Goal: Transaction & Acquisition: Purchase product/service

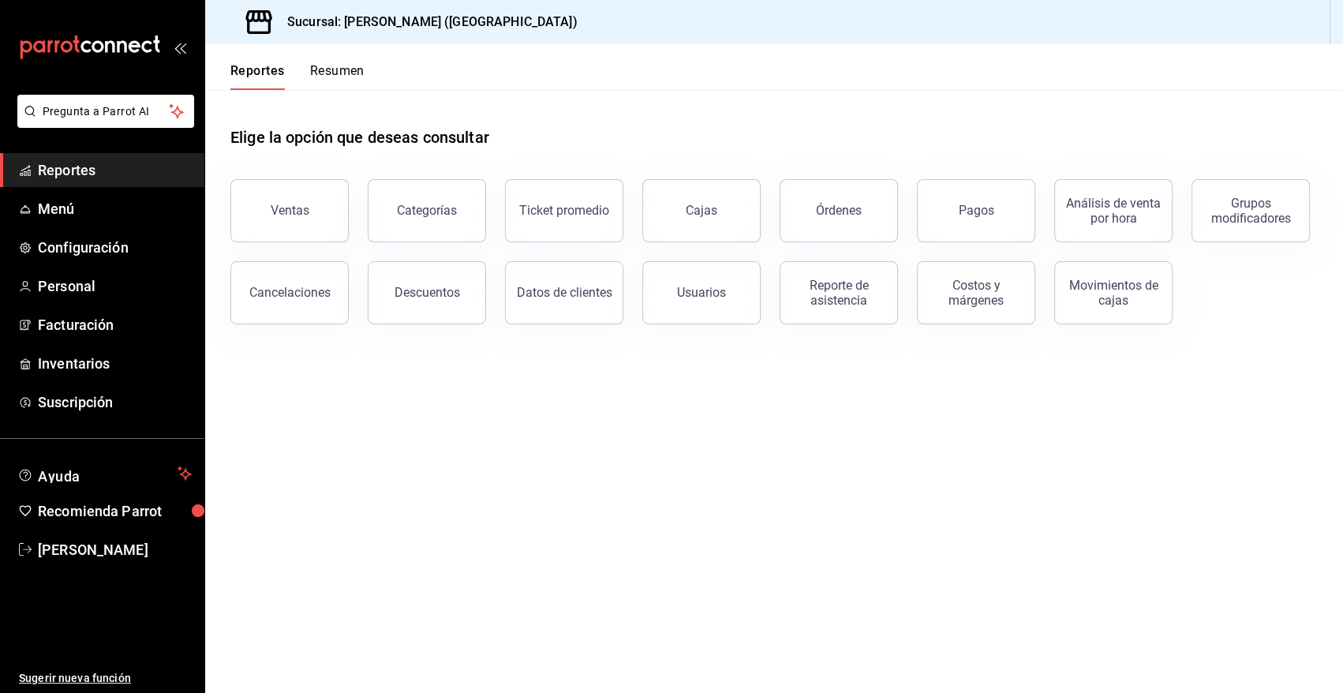
click at [368, 529] on main "Elige la opción que deseas consultar Ventas Categorías Ticket promedio Cajas Ór…" at bounding box center [774, 391] width 1138 height 603
click at [476, 557] on main "Elige la opción que deseas consultar Ventas Categorías Ticket promedio Cajas Ór…" at bounding box center [774, 391] width 1138 height 603
click at [97, 554] on span "Angy Madalena" at bounding box center [115, 549] width 154 height 21
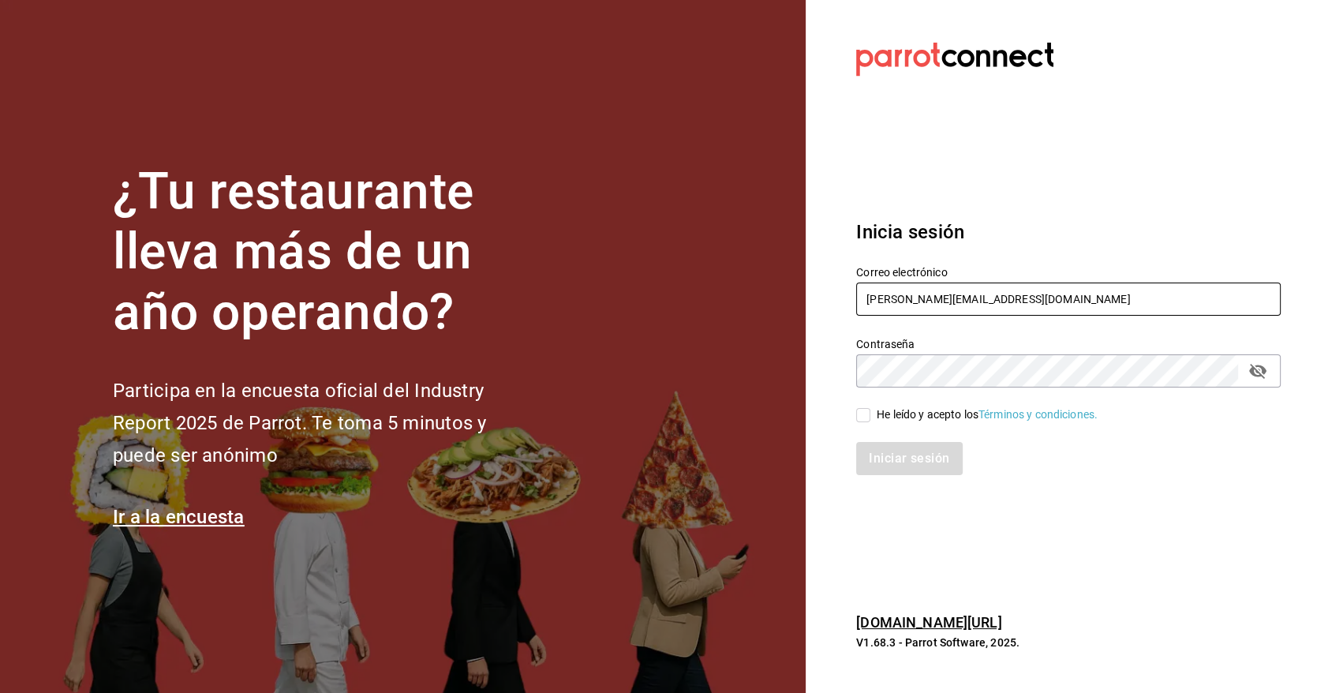
click at [994, 298] on input "angy.rpp@gmail.com" at bounding box center [1068, 298] width 424 height 33
type input "heriberto_17mc@hotmail.com"
click at [867, 414] on input "He leído y acepto los Términos y condiciones." at bounding box center [863, 415] width 14 height 14
checkbox input "true"
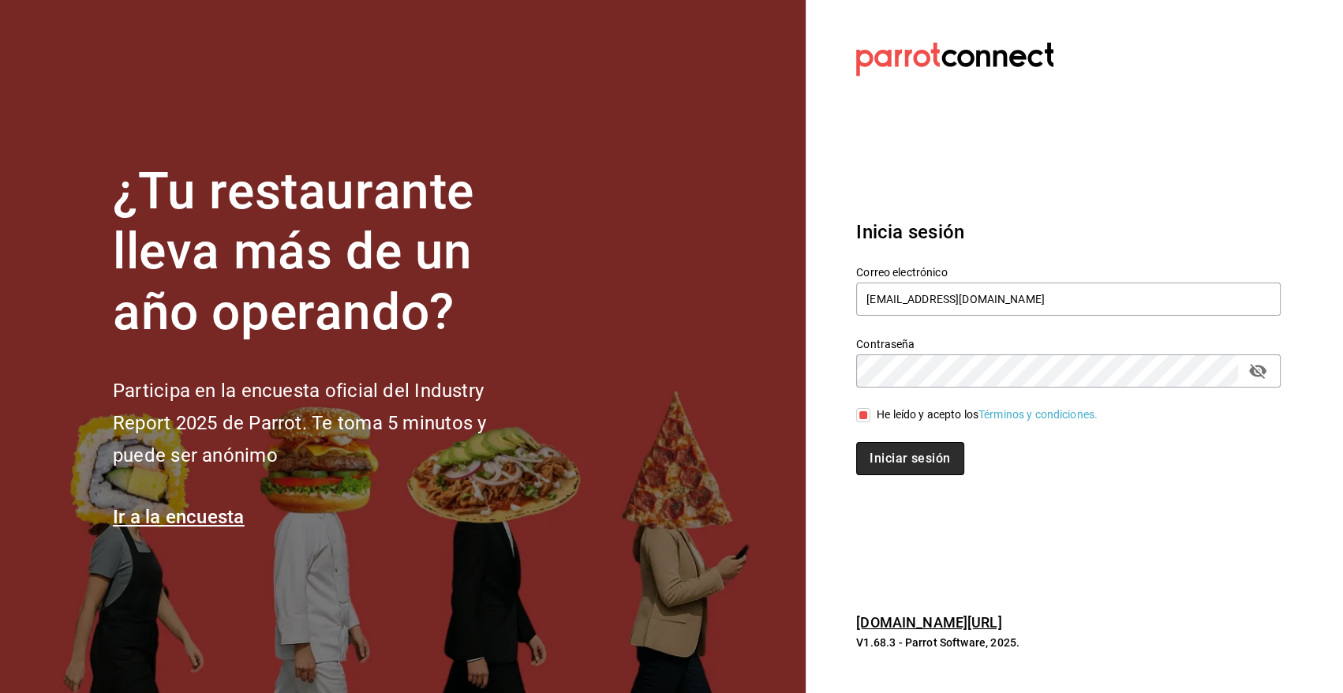
click at [879, 461] on button "Iniciar sesión" at bounding box center [909, 458] width 107 height 33
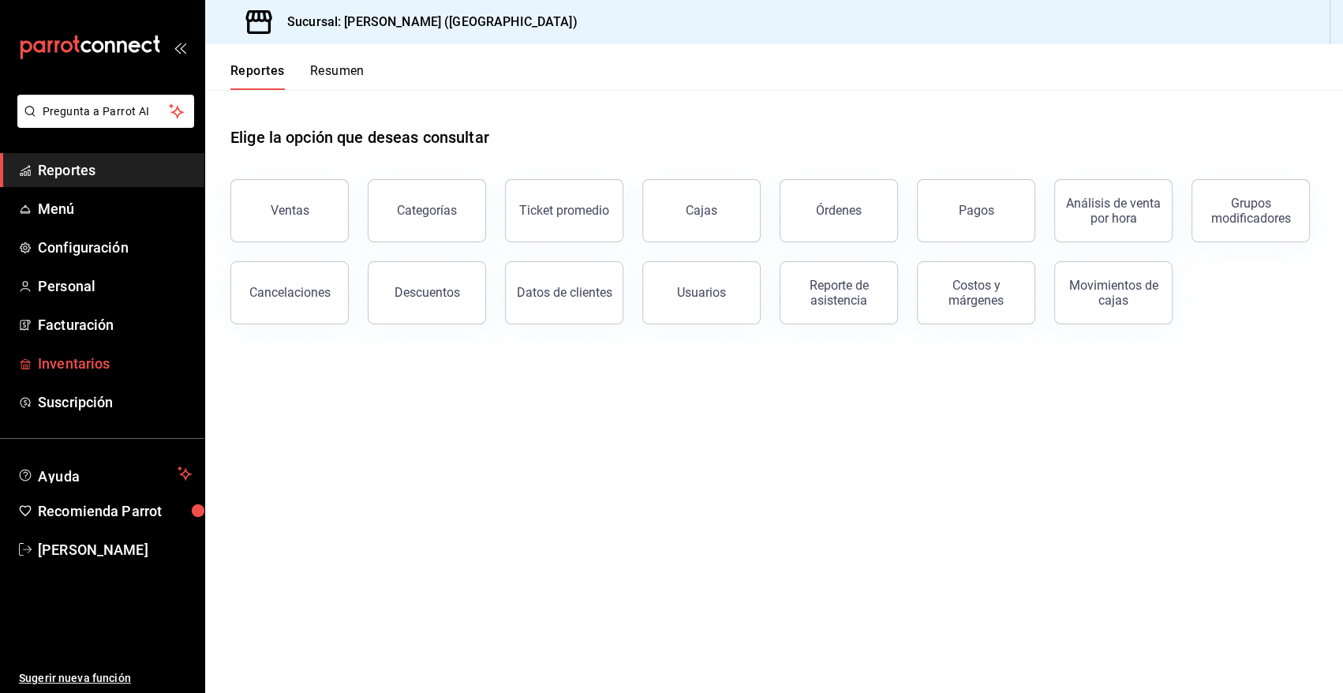
click at [101, 361] on span "Inventarios" at bounding box center [115, 363] width 154 height 21
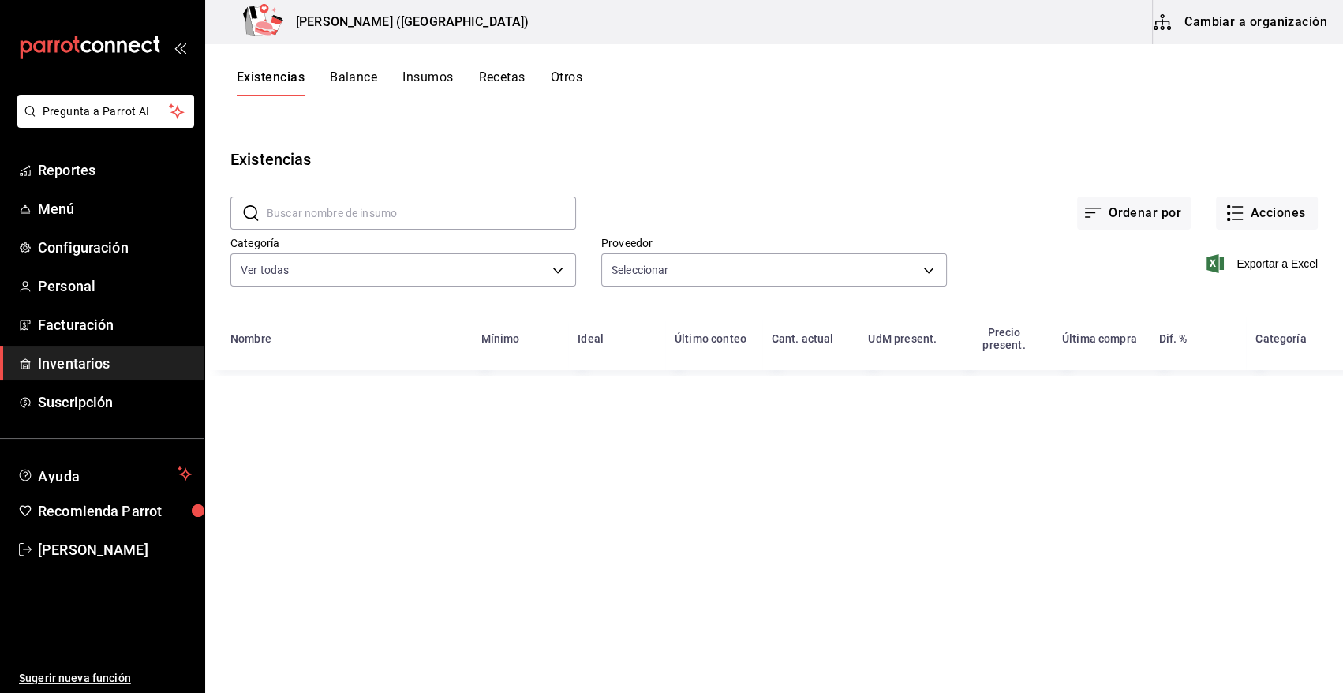
type input "7b5a22ea-ae82-47fe-a4c8-9f0d08be3bd3,11f0659f-4ab3-4460-ae3e-50806b7d976a,96bb0…"
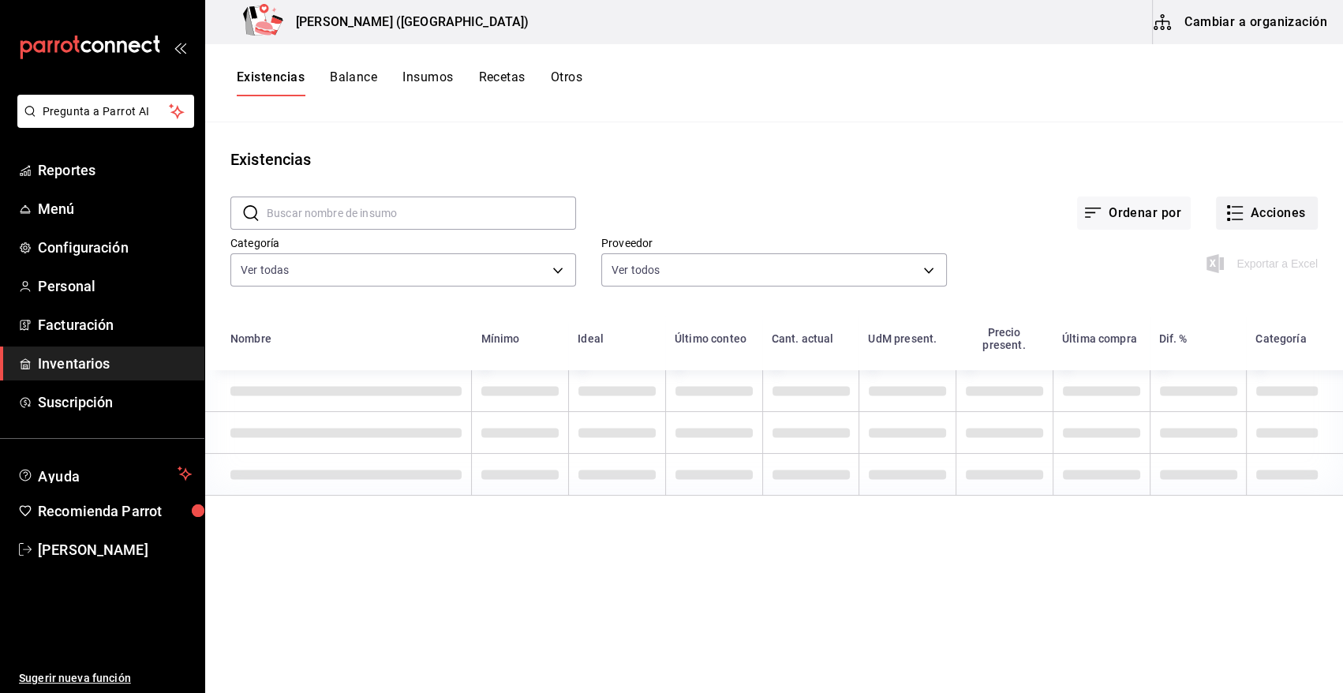
click at [1252, 210] on button "Acciones" at bounding box center [1267, 212] width 102 height 33
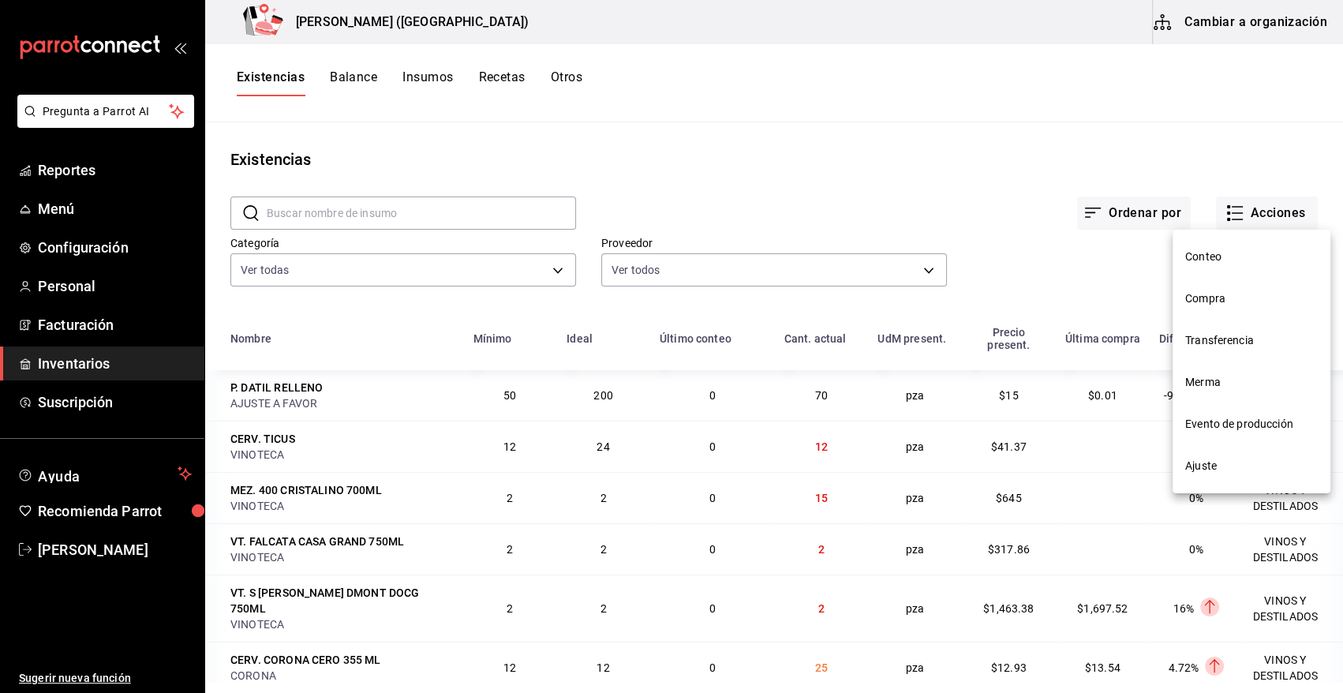
click at [1219, 299] on span "Compra" at bounding box center [1251, 298] width 133 height 17
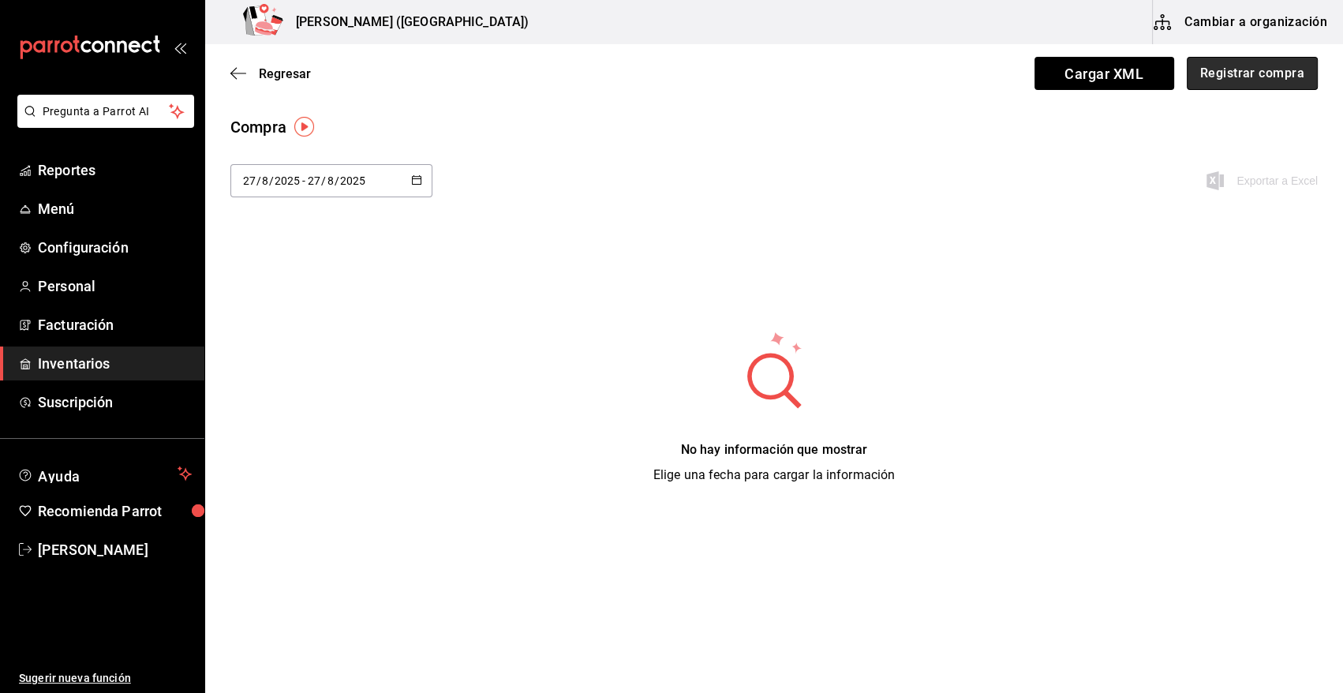
click at [1239, 71] on button "Registrar compra" at bounding box center [1252, 73] width 131 height 33
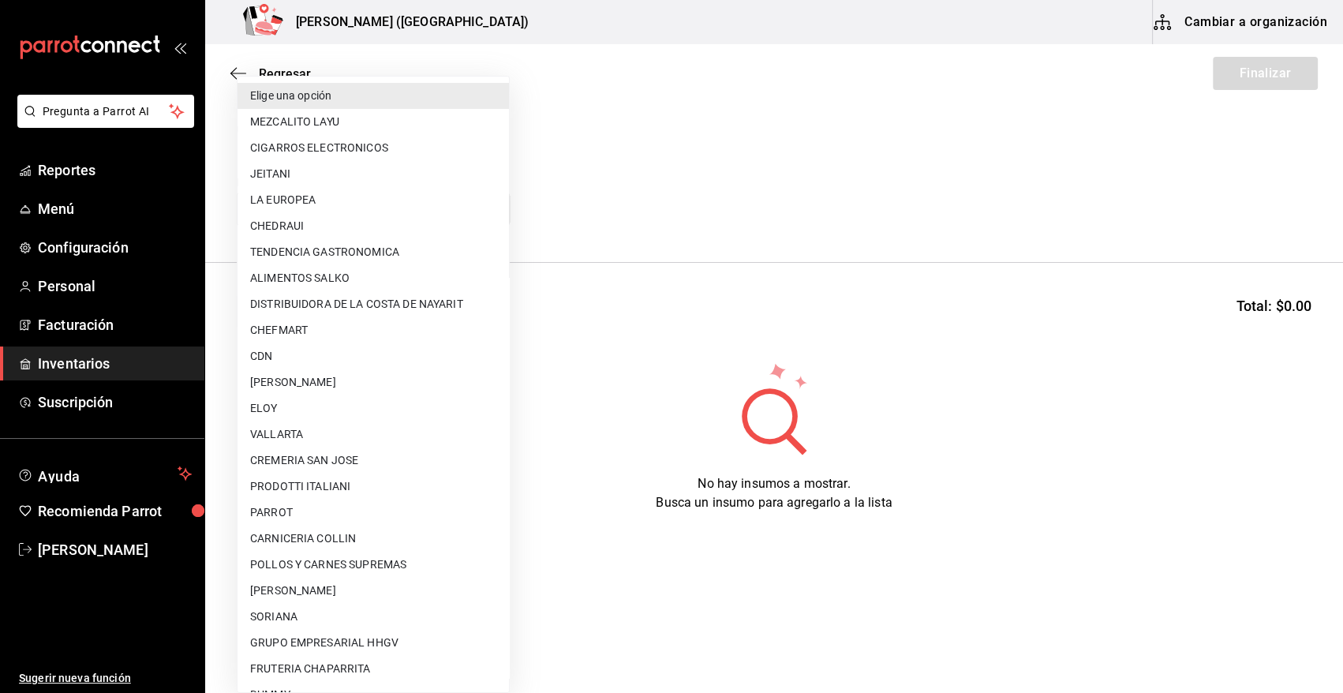
click at [383, 207] on body "Pregunta a Parrot AI Reportes Menú Configuración Personal Facturación Inventari…" at bounding box center [671, 302] width 1343 height 604
click at [367, 568] on li "POLLOS Y CARNES SUPREMAS" at bounding box center [372, 564] width 271 height 26
type input "9c6e2be7-4690-43ba-8363-009c31820141"
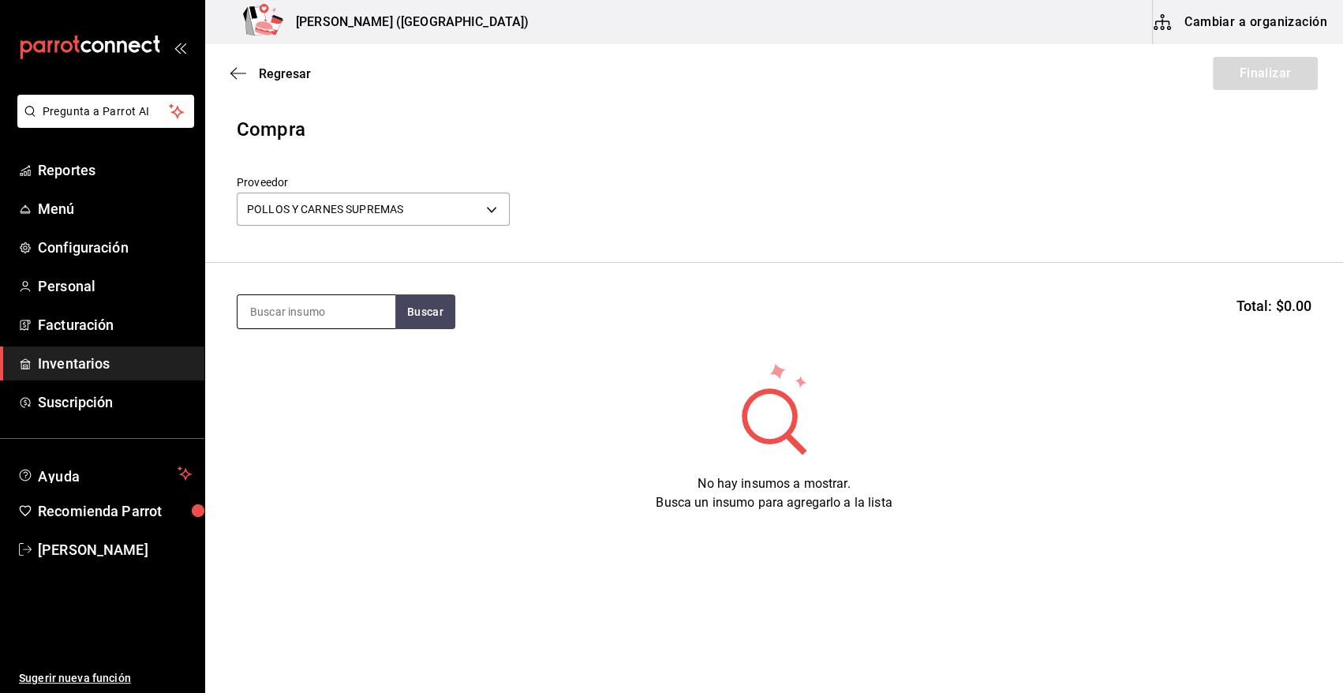
click at [293, 308] on input at bounding box center [316, 311] width 158 height 33
type input "CABEZA"
click at [401, 314] on button "Buscar" at bounding box center [425, 311] width 60 height 35
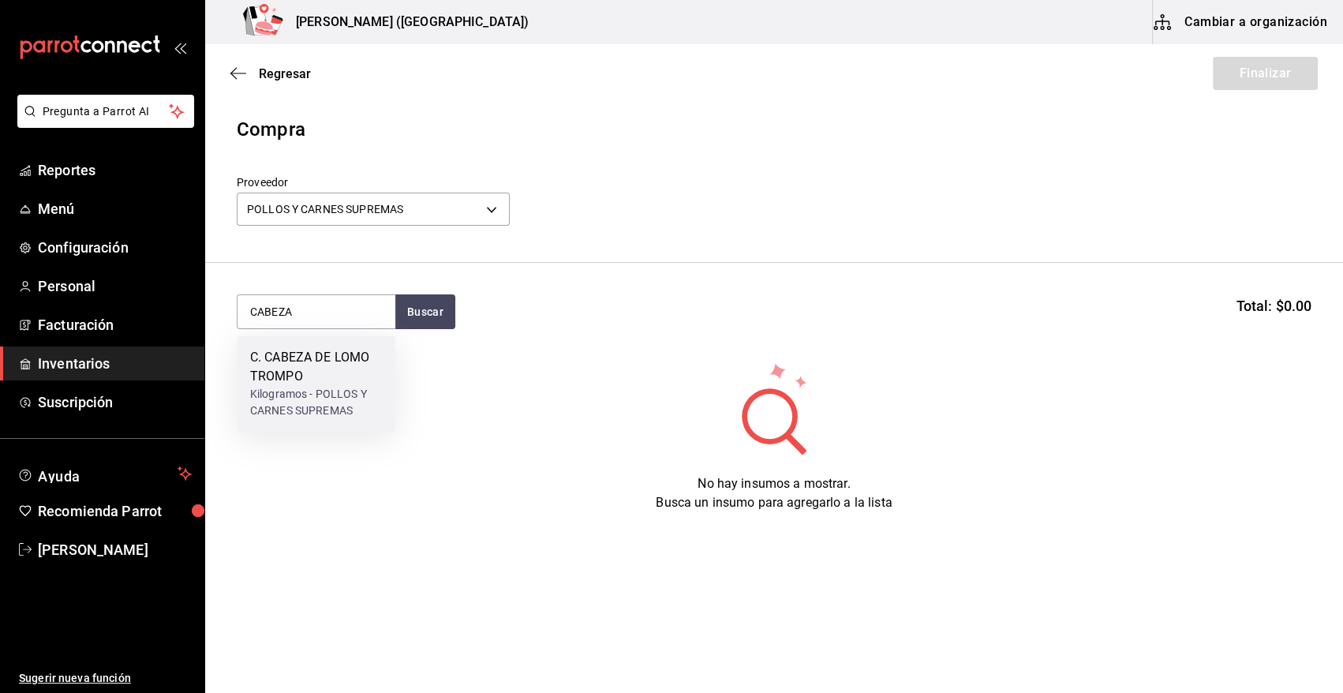
click at [323, 367] on div "C. CABEZA DE LOMO TROMPO" at bounding box center [316, 367] width 133 height 38
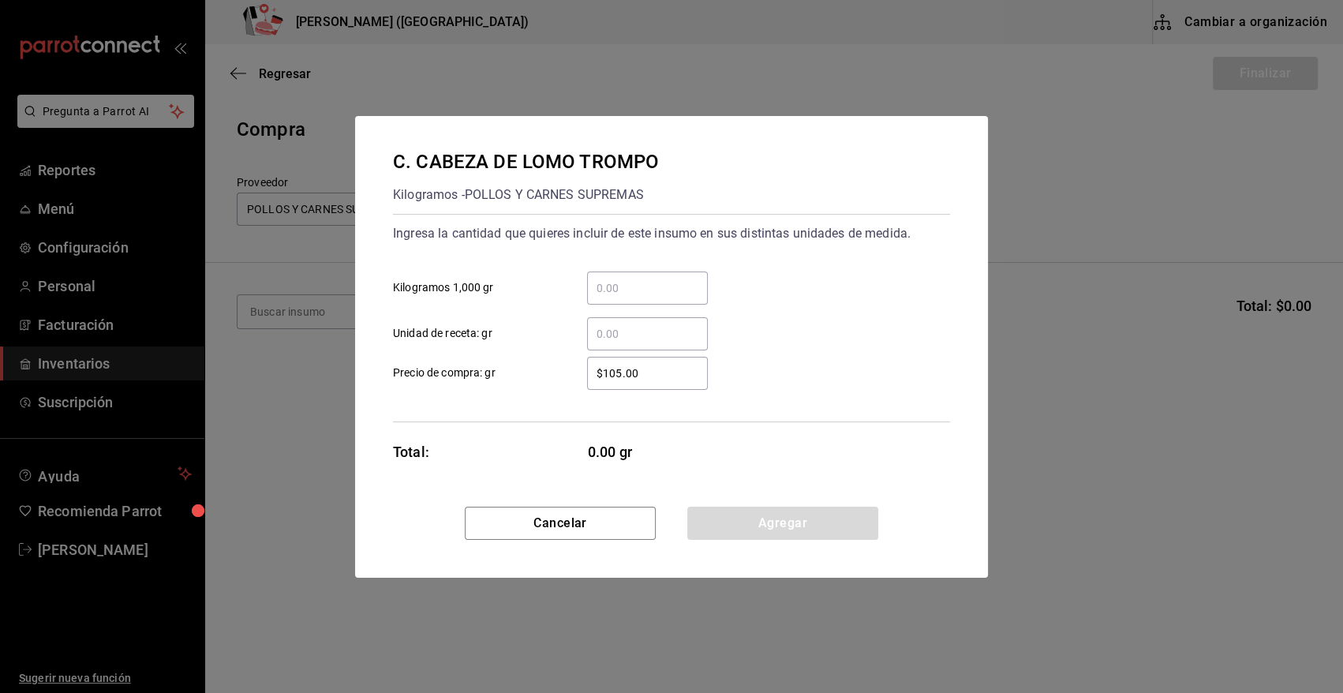
click at [649, 286] on input "​ Kilogramos 1,000 gr" at bounding box center [647, 287] width 121 height 19
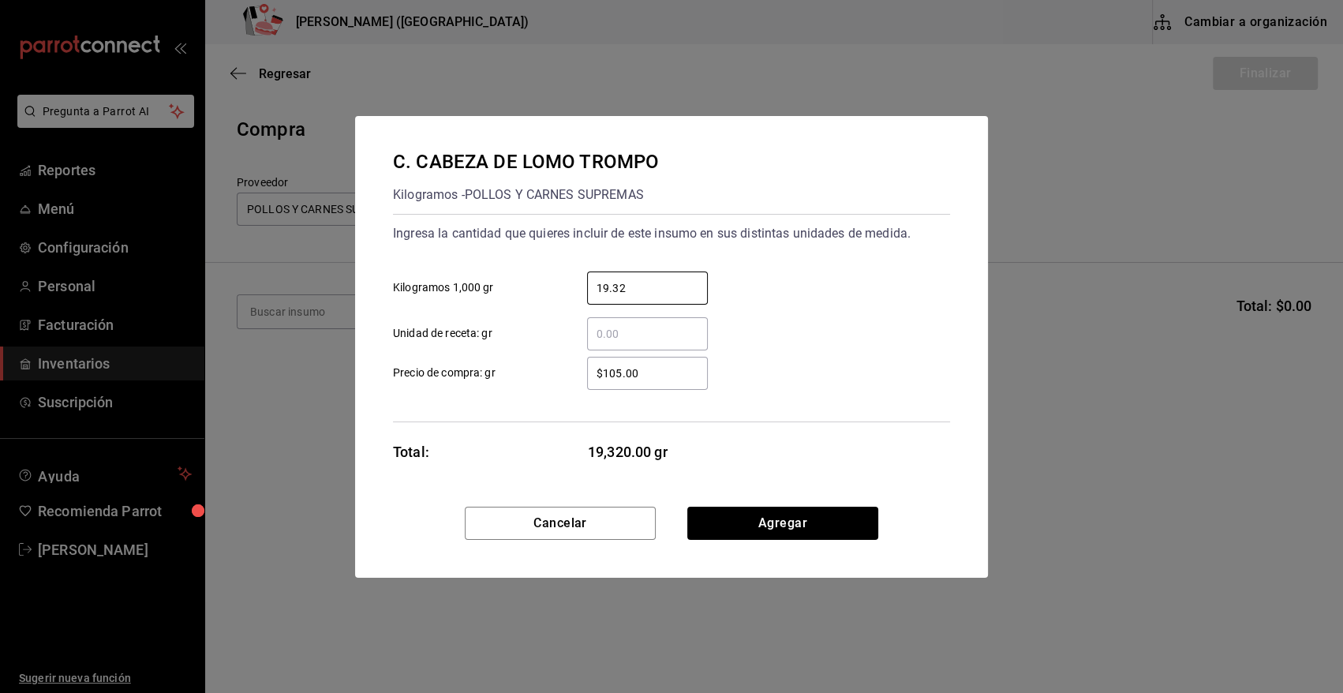
type input "19.32"
drag, startPoint x: 663, startPoint y: 375, endPoint x: 372, endPoint y: 402, distance: 293.2
click at [372, 402] on div "C. CABEZA DE LOMO TROMPO Kilogramos - POLLOS Y CARNES SUPREMAS Ingresa la canti…" at bounding box center [671, 311] width 633 height 391
type input "$98.90"
click at [829, 525] on button "Agregar" at bounding box center [782, 522] width 191 height 33
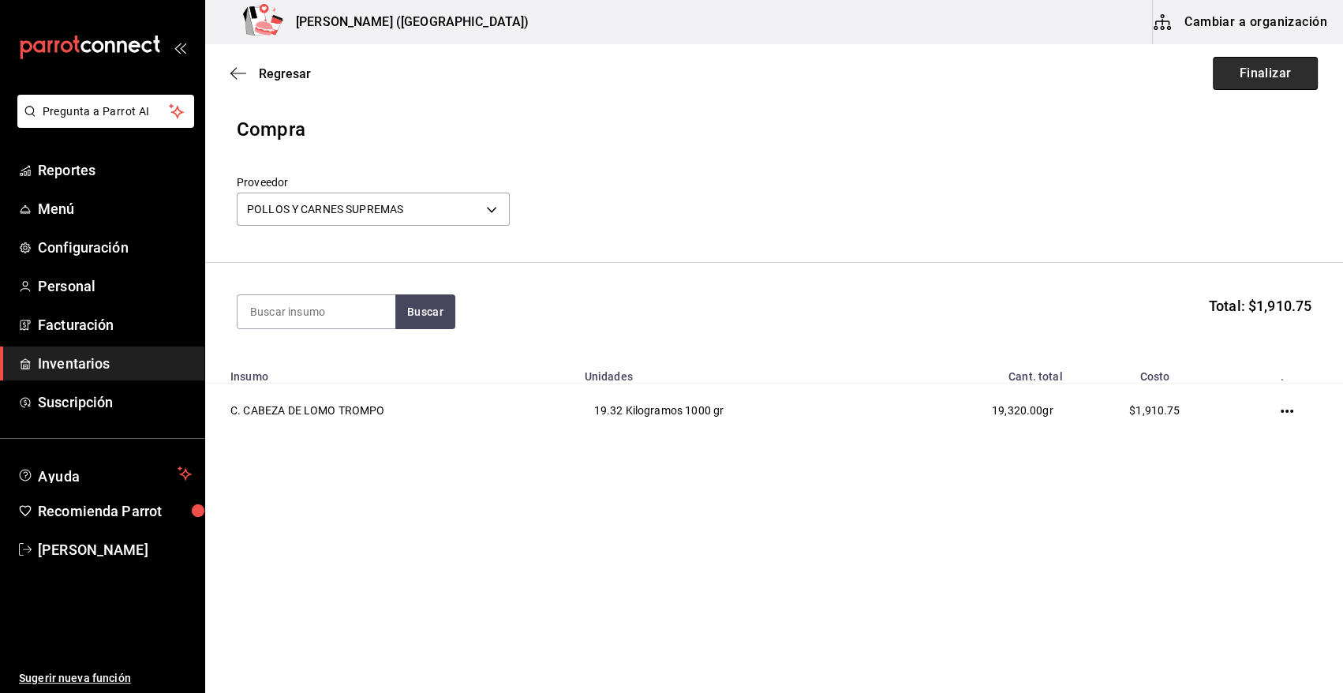
click at [1273, 73] on button "Finalizar" at bounding box center [1265, 73] width 105 height 33
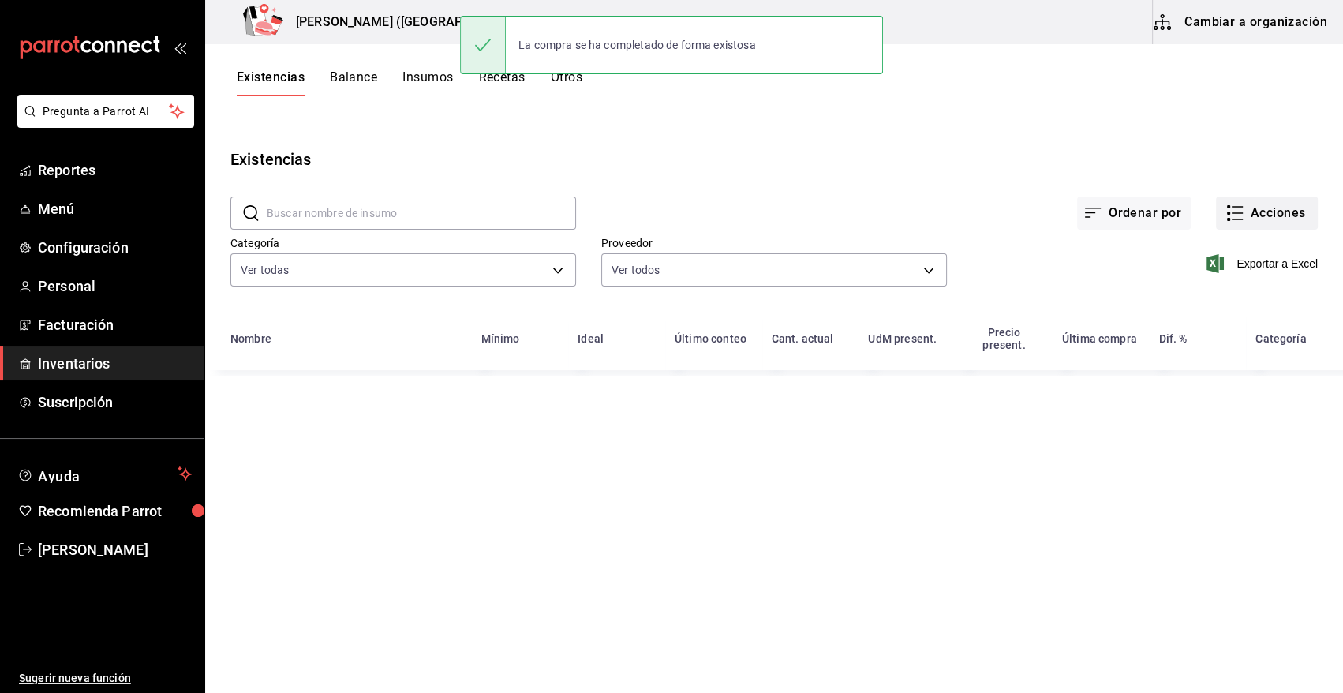
click at [1305, 222] on button "Acciones" at bounding box center [1267, 212] width 102 height 33
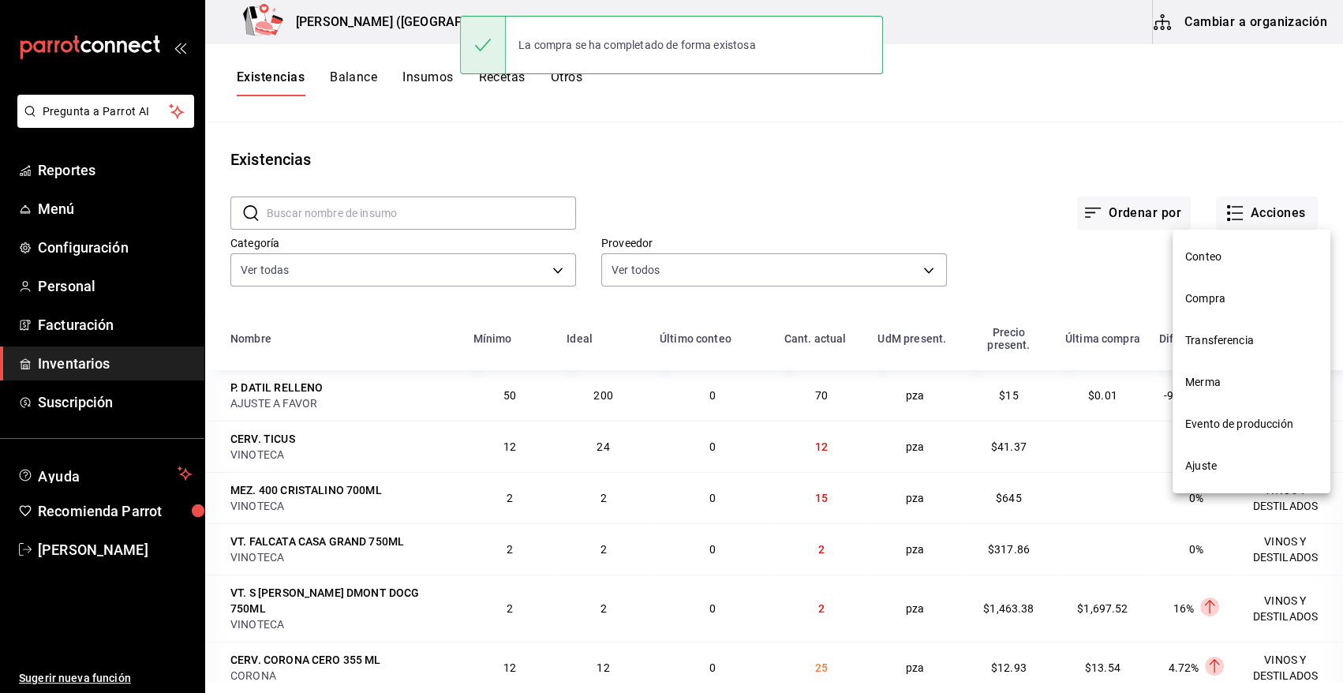
click at [1208, 293] on span "Compra" at bounding box center [1251, 298] width 133 height 17
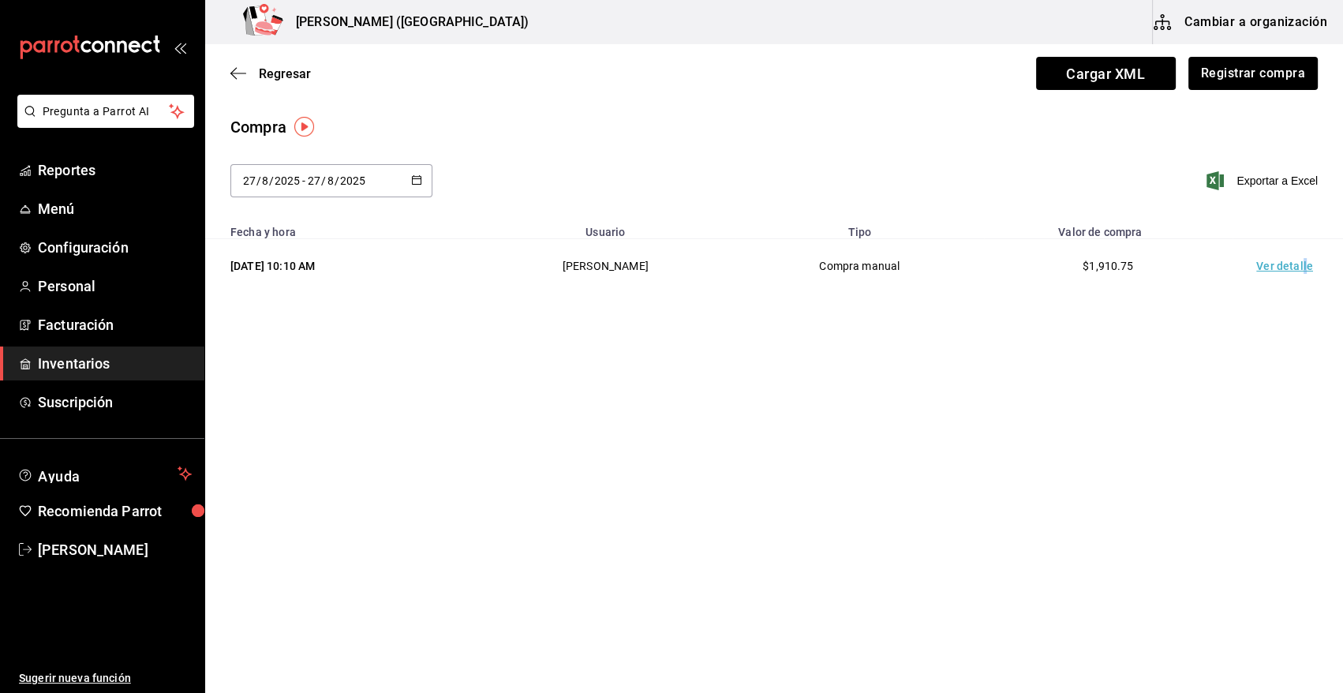
click at [1302, 265] on td "Ver detalle" at bounding box center [1287, 266] width 110 height 54
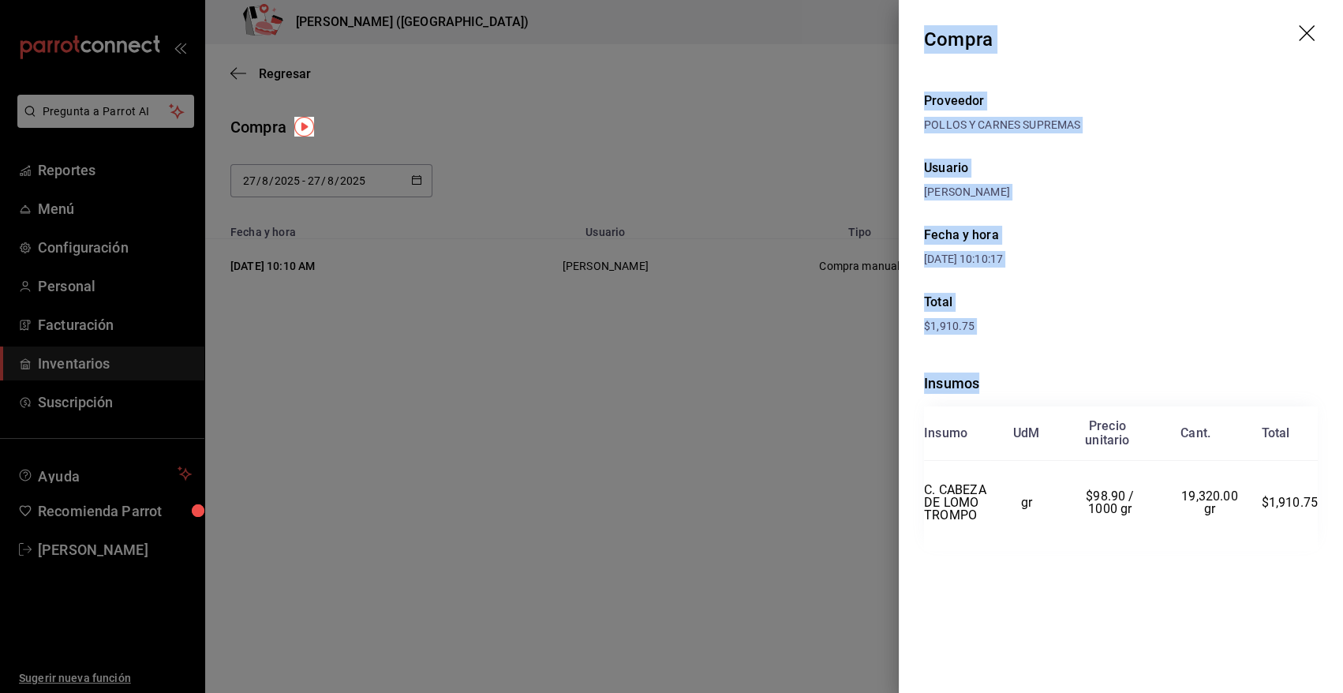
drag, startPoint x: 929, startPoint y: 33, endPoint x: 1317, endPoint y: 510, distance: 615.7
click at [1317, 510] on div "Compra Proveedor POLLOS Y CARNES SUPREMAS Usuario [PERSON_NAME] y hora [DATE] 1…" at bounding box center [1121, 346] width 444 height 693
click at [1308, 30] on icon "drag" at bounding box center [1308, 34] width 19 height 19
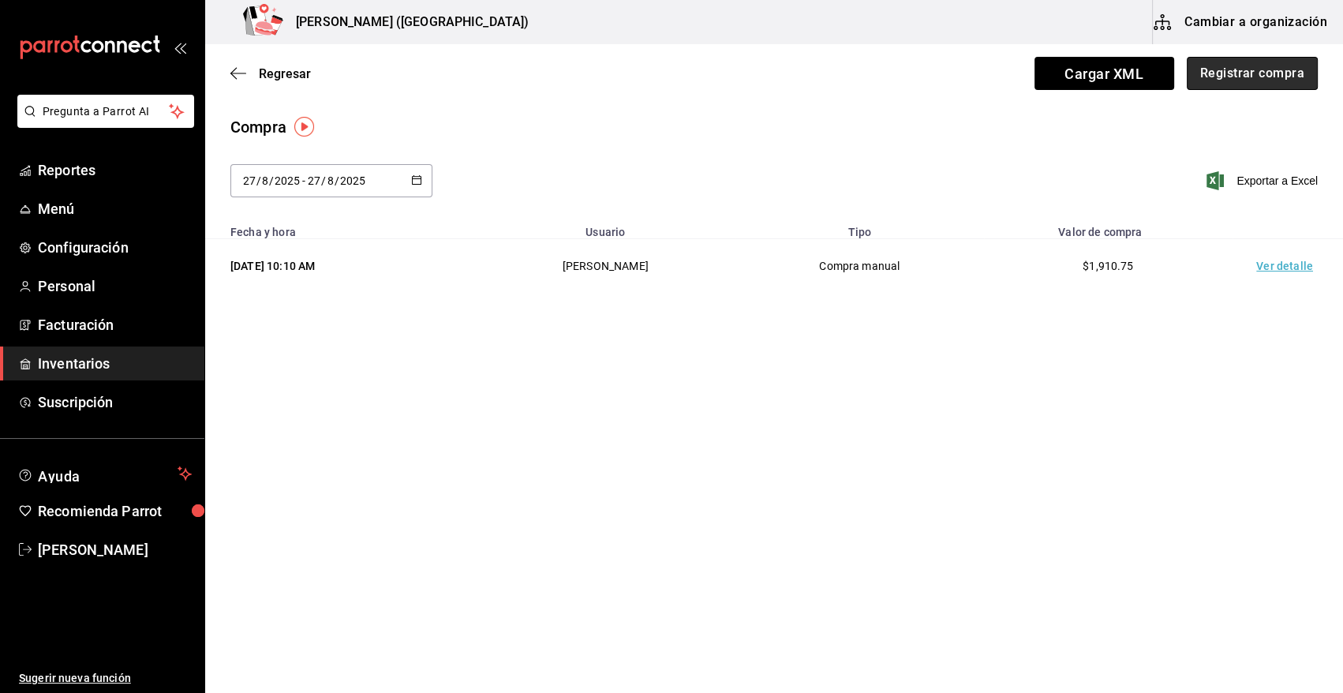
click at [1297, 73] on button "Registrar compra" at bounding box center [1252, 73] width 131 height 33
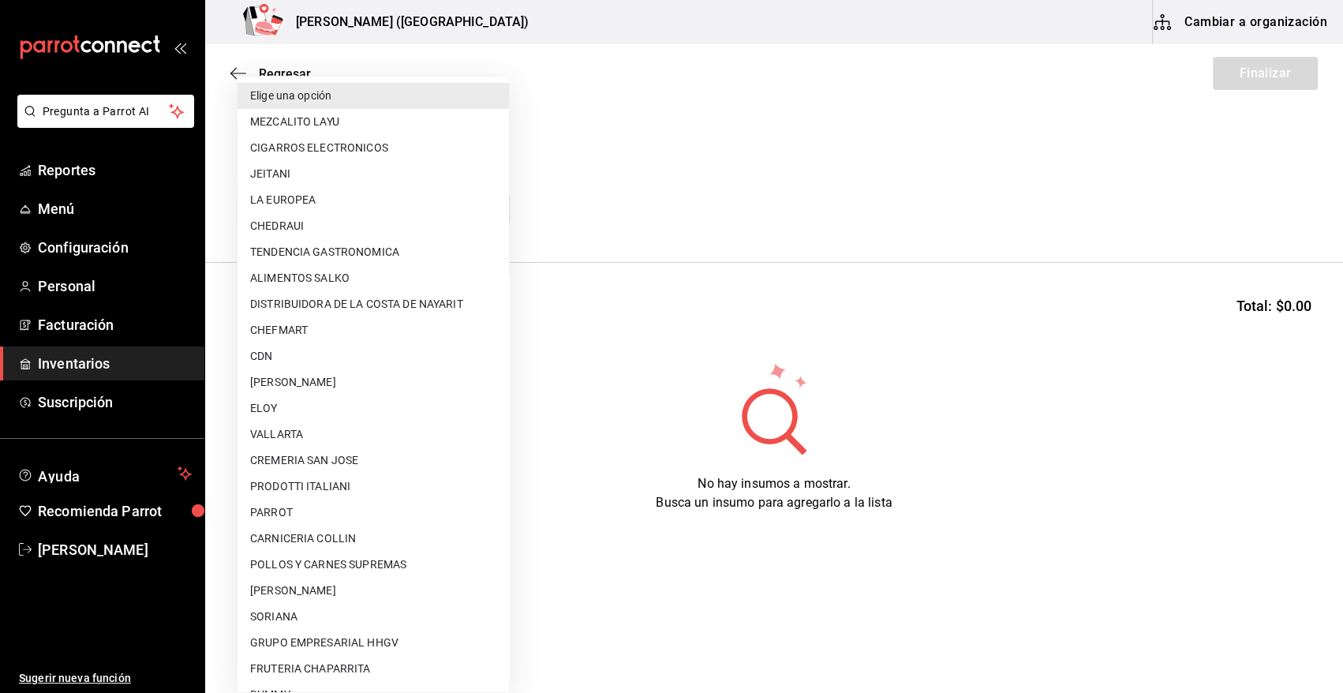
click at [327, 208] on body "Pregunta a Parrot AI Reportes Menú Configuración Personal Facturación Inventari…" at bounding box center [671, 302] width 1343 height 604
click at [368, 592] on li "[PERSON_NAME]" at bounding box center [372, 590] width 271 height 26
type input "b4526c29-5607-4e4c-91ed-bf587dfefe21"
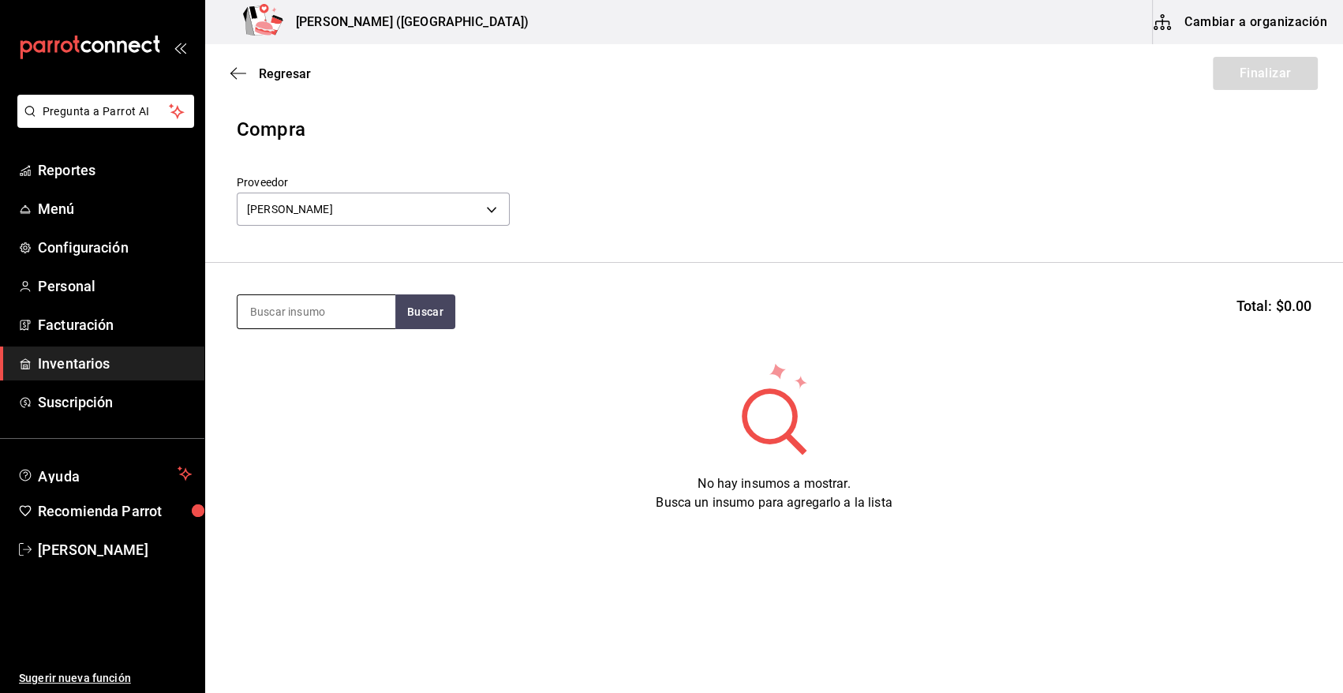
click at [313, 316] on input at bounding box center [316, 311] width 158 height 33
type input "PES"
click at [420, 307] on button "Buscar" at bounding box center [425, 311] width 60 height 35
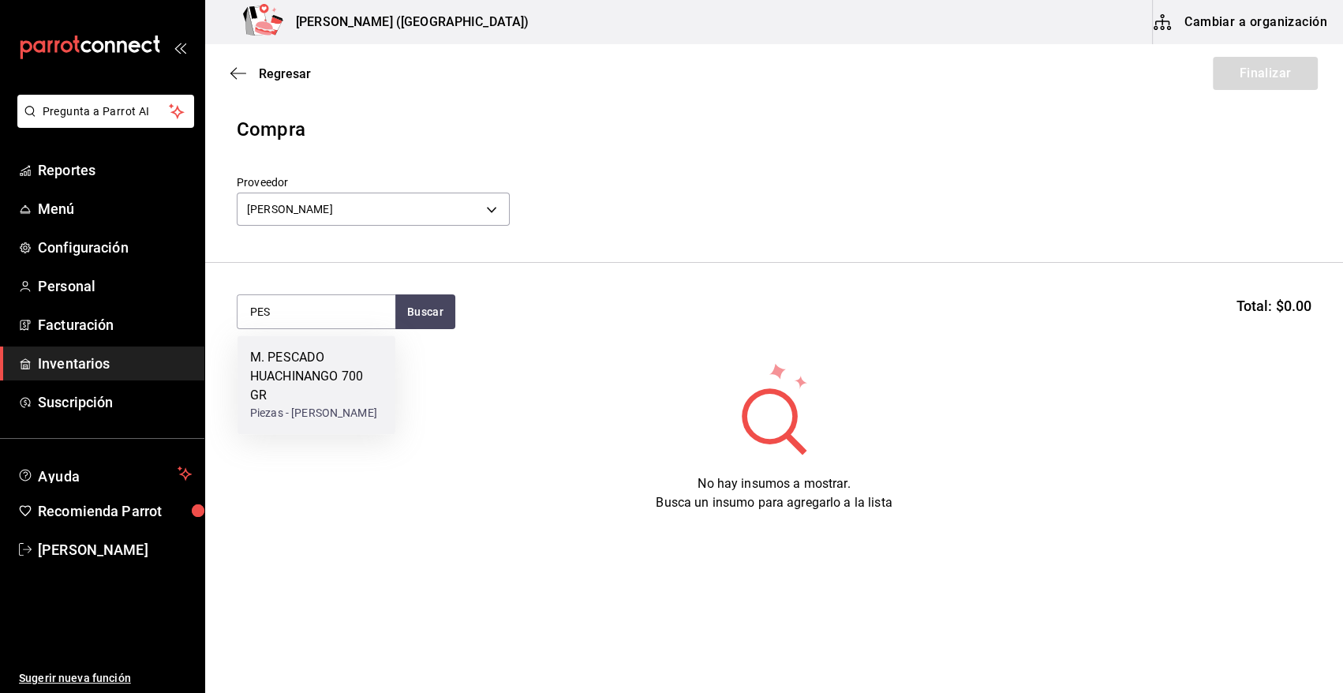
click at [331, 374] on div "M. PESCADO HUACHINANGO 700 GR" at bounding box center [316, 376] width 133 height 57
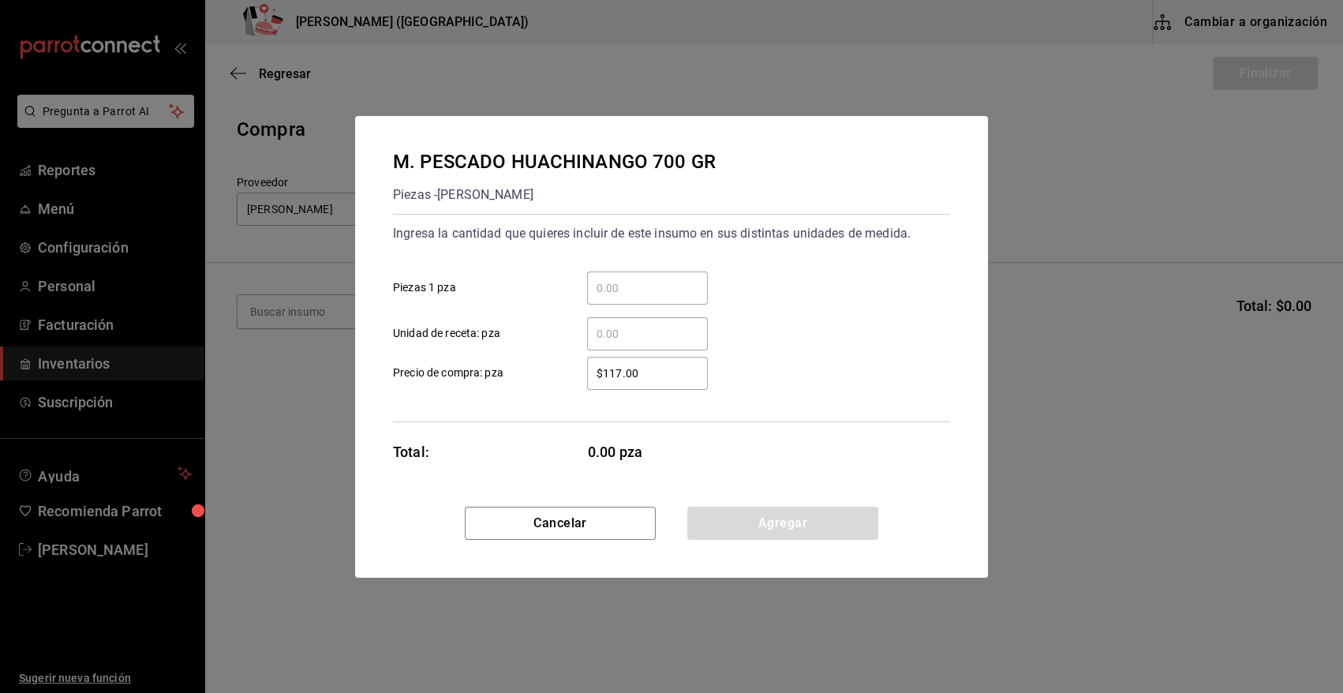
click at [615, 282] on input "​ Piezas 1 pza" at bounding box center [647, 287] width 121 height 19
type input "11"
drag, startPoint x: 652, startPoint y: 376, endPoint x: 559, endPoint y: 386, distance: 92.8
click at [559, 386] on label "$117.00 ​ Precio de compra: pza" at bounding box center [550, 373] width 315 height 33
type input "$173.90"
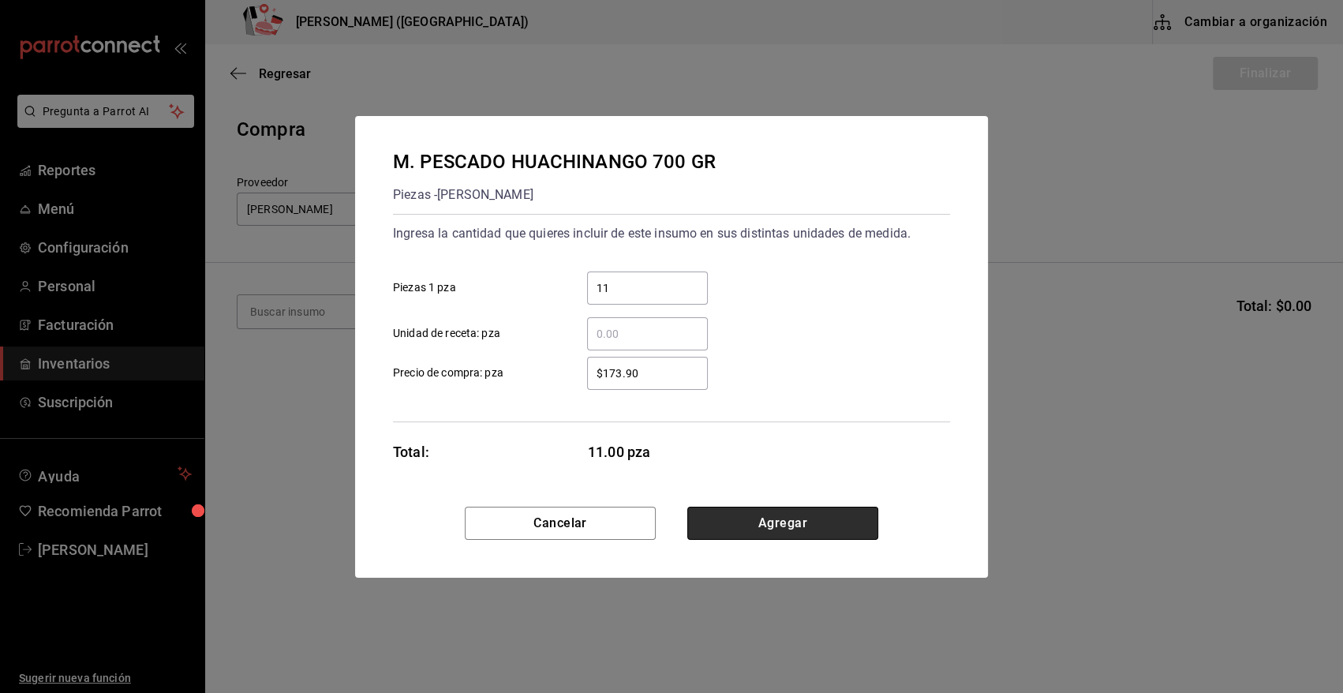
click at [751, 527] on button "Agregar" at bounding box center [782, 522] width 191 height 33
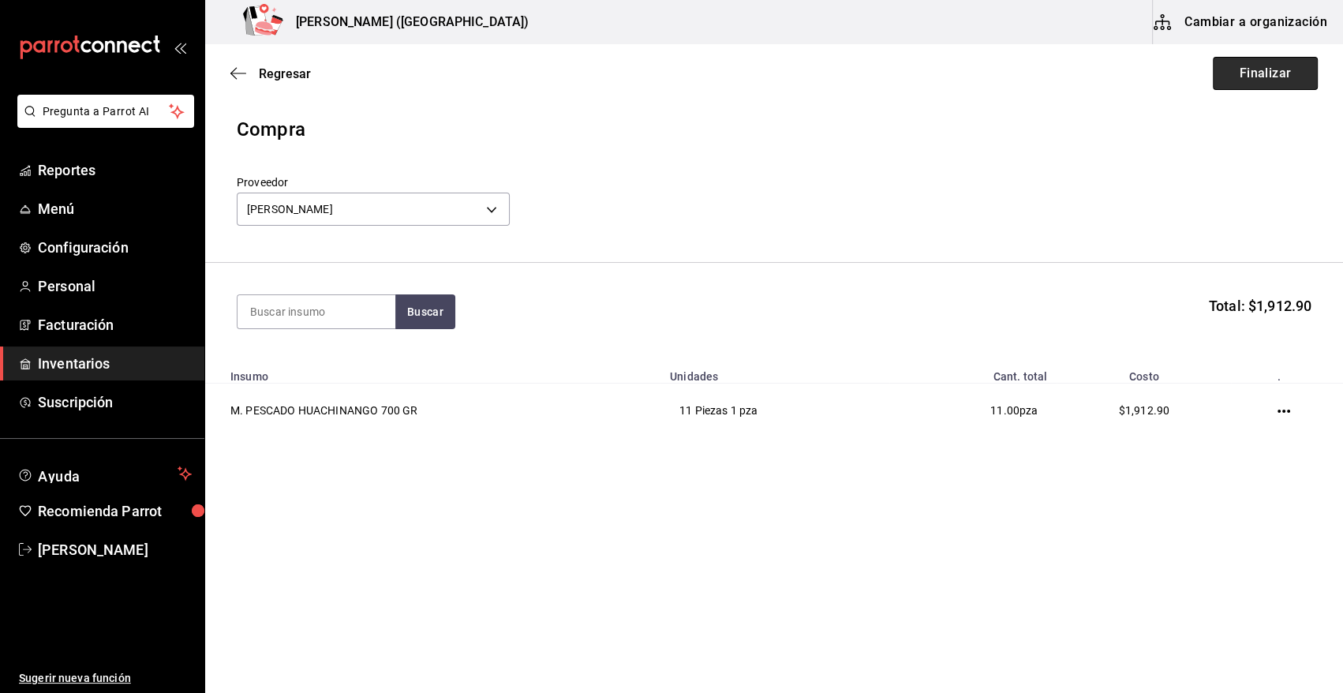
click at [1284, 63] on button "Finalizar" at bounding box center [1265, 73] width 105 height 33
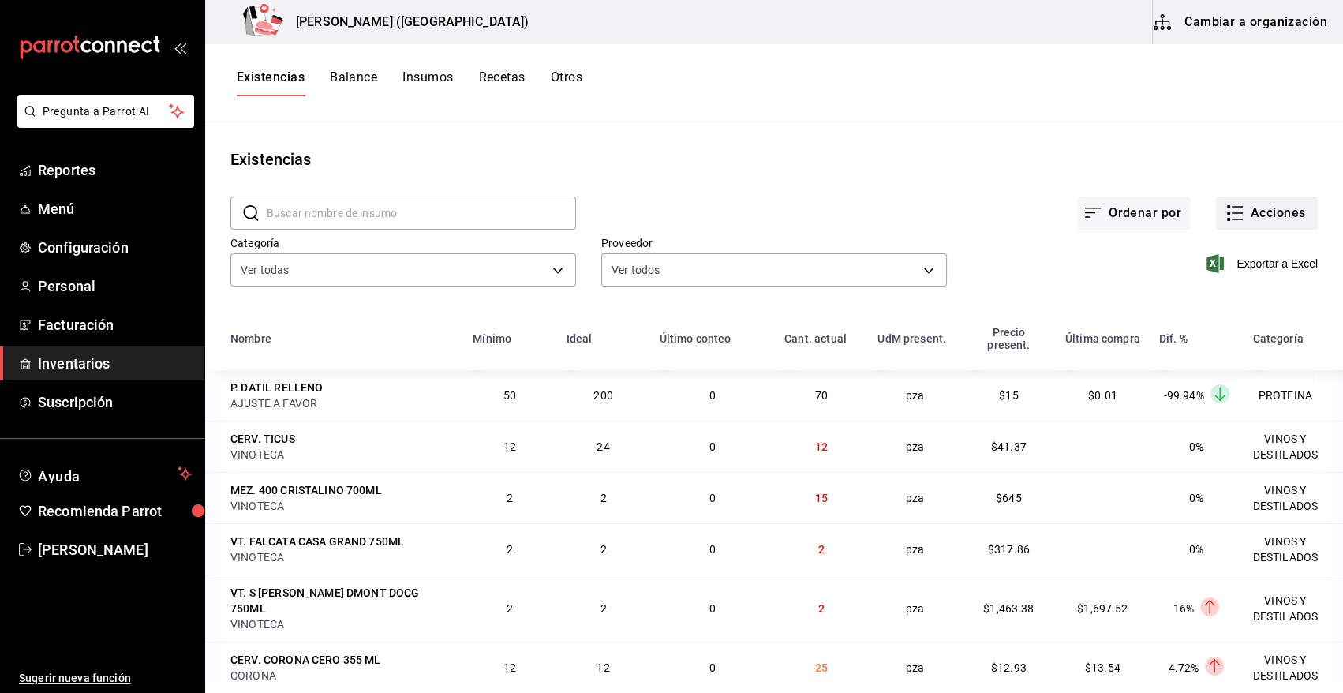
click at [1262, 208] on button "Acciones" at bounding box center [1267, 212] width 102 height 33
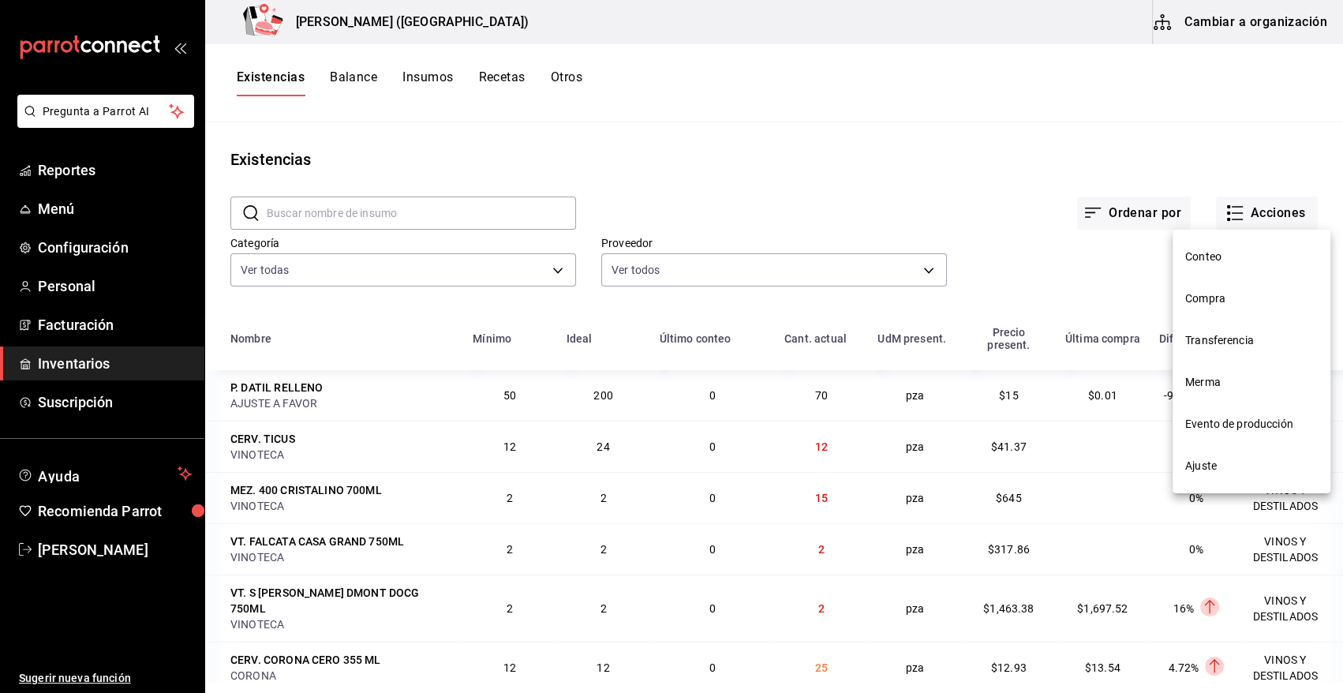
click at [1215, 297] on span "Compra" at bounding box center [1251, 298] width 133 height 17
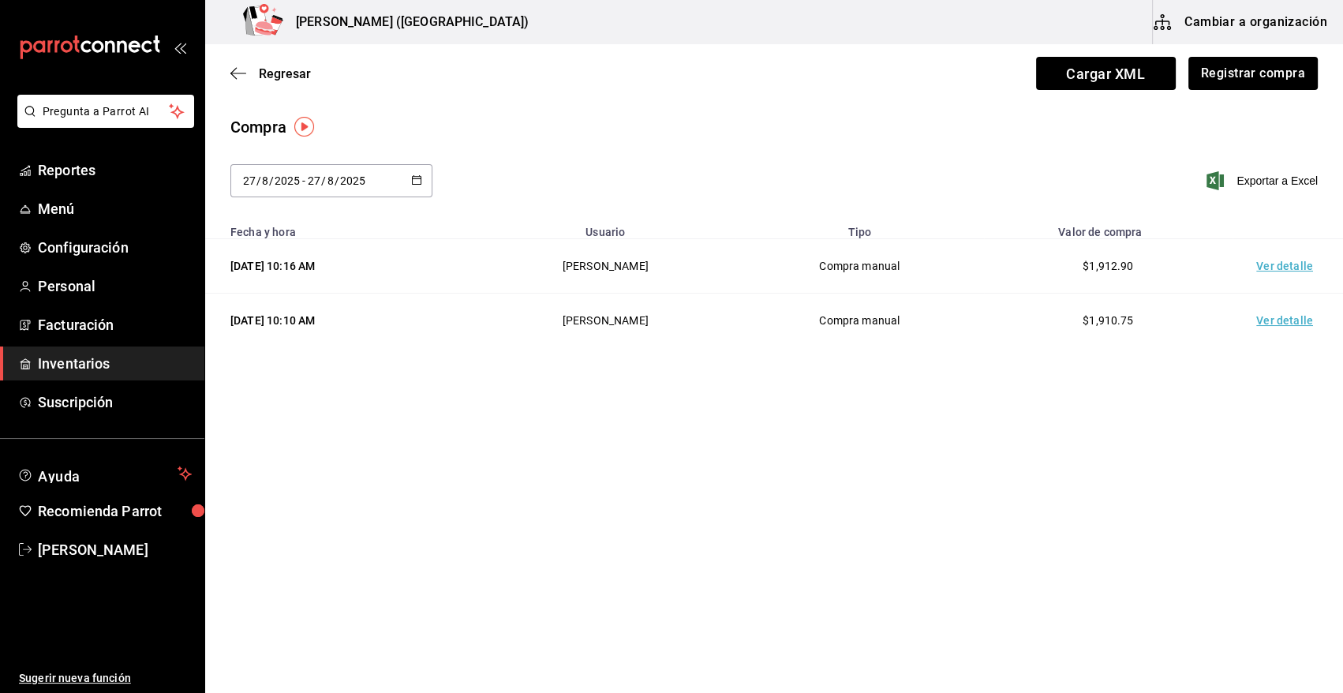
click at [1276, 263] on td "Ver detalle" at bounding box center [1287, 266] width 110 height 54
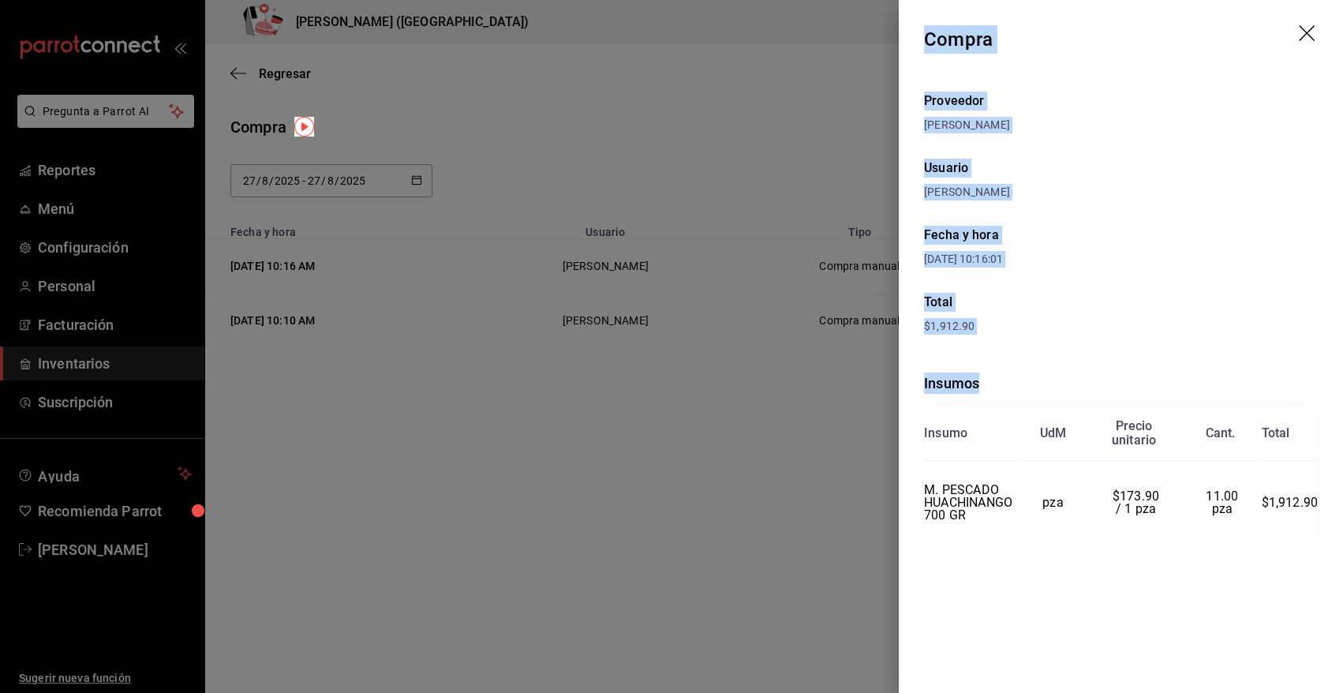
drag, startPoint x: 925, startPoint y: 36, endPoint x: 1325, endPoint y: 502, distance: 614.8
click at [1325, 502] on div "Compra Proveedor [PERSON_NAME] Usuario [PERSON_NAME] y hora [DATE] 10:16:01 Tot…" at bounding box center [1121, 346] width 444 height 693
click at [1302, 34] on icon "drag" at bounding box center [1308, 34] width 19 height 19
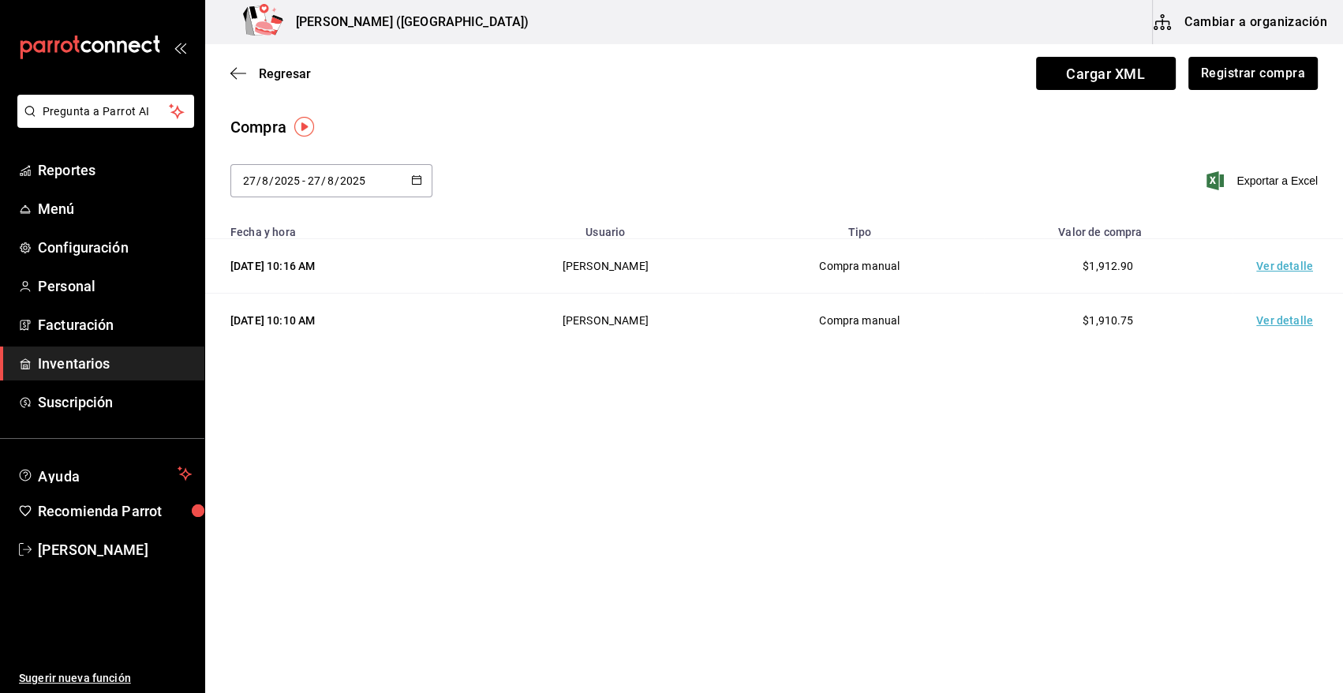
click at [80, 362] on span "Inventarios" at bounding box center [115, 363] width 154 height 21
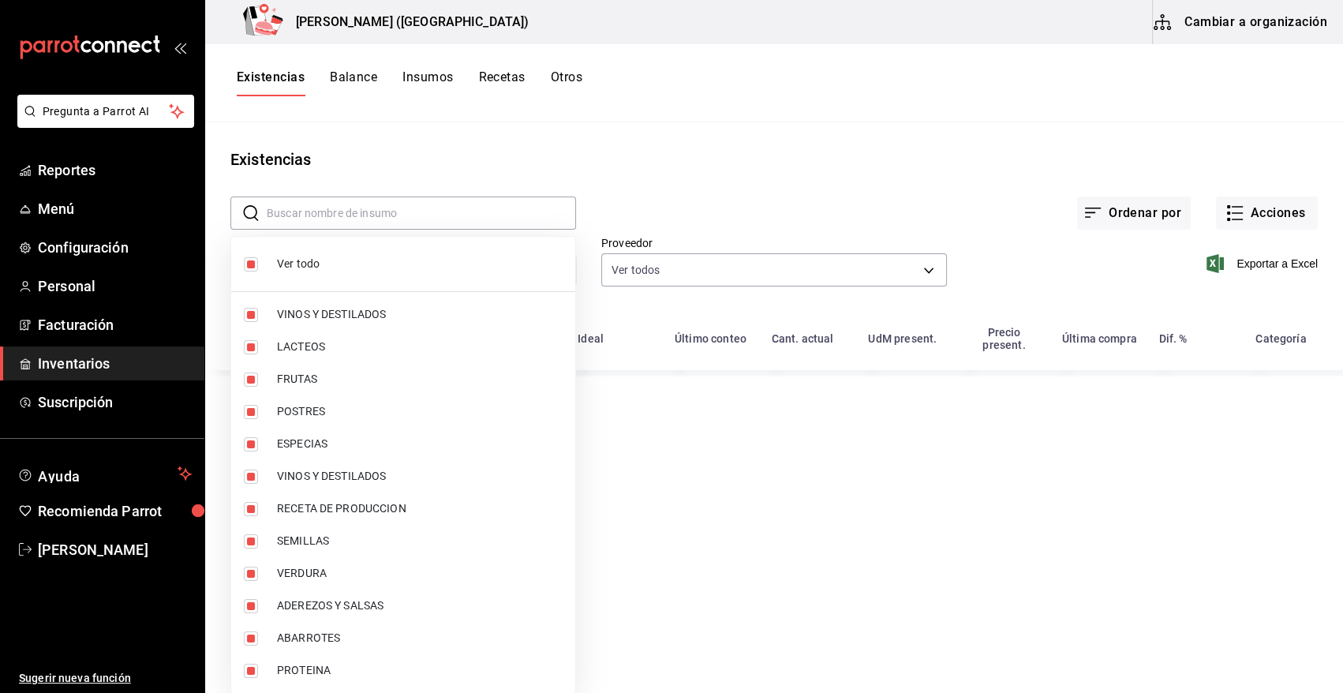
click at [553, 271] on body "Pregunta a Parrot AI Reportes Menú Configuración Personal Facturación Inventari…" at bounding box center [671, 341] width 1343 height 682
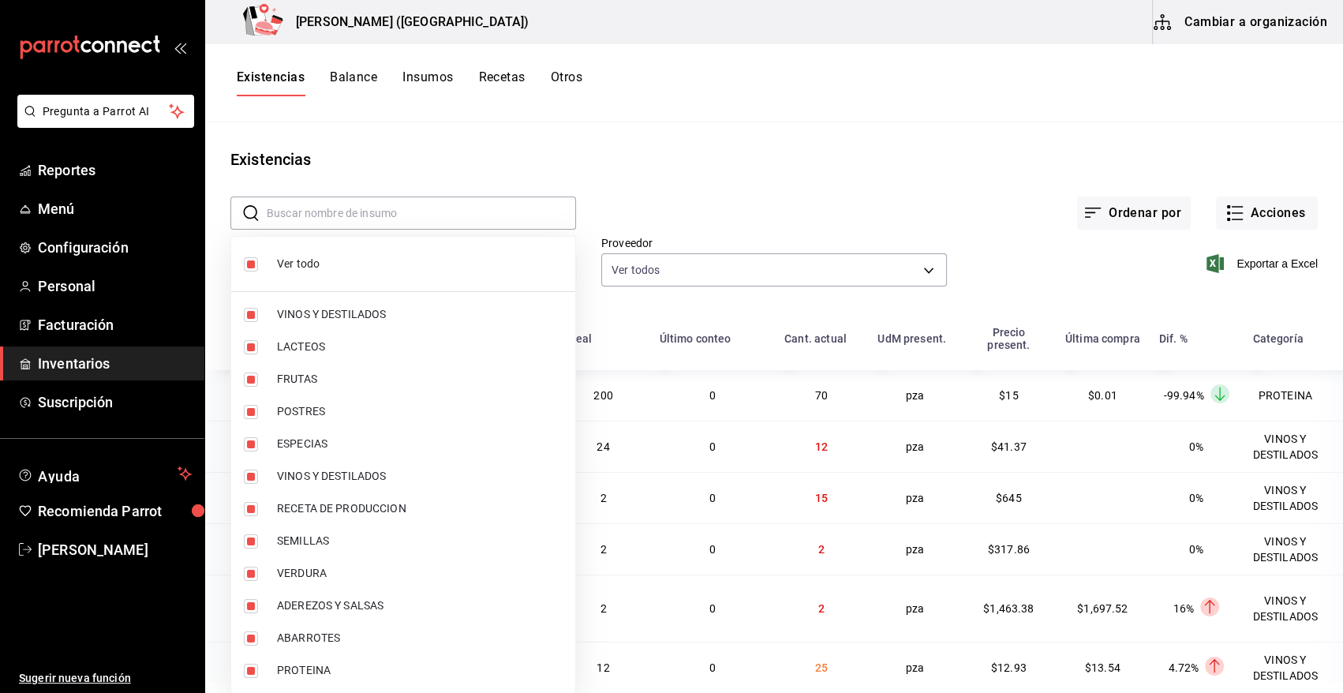
click at [248, 261] on input "checkbox" at bounding box center [251, 264] width 14 height 14
checkbox input "false"
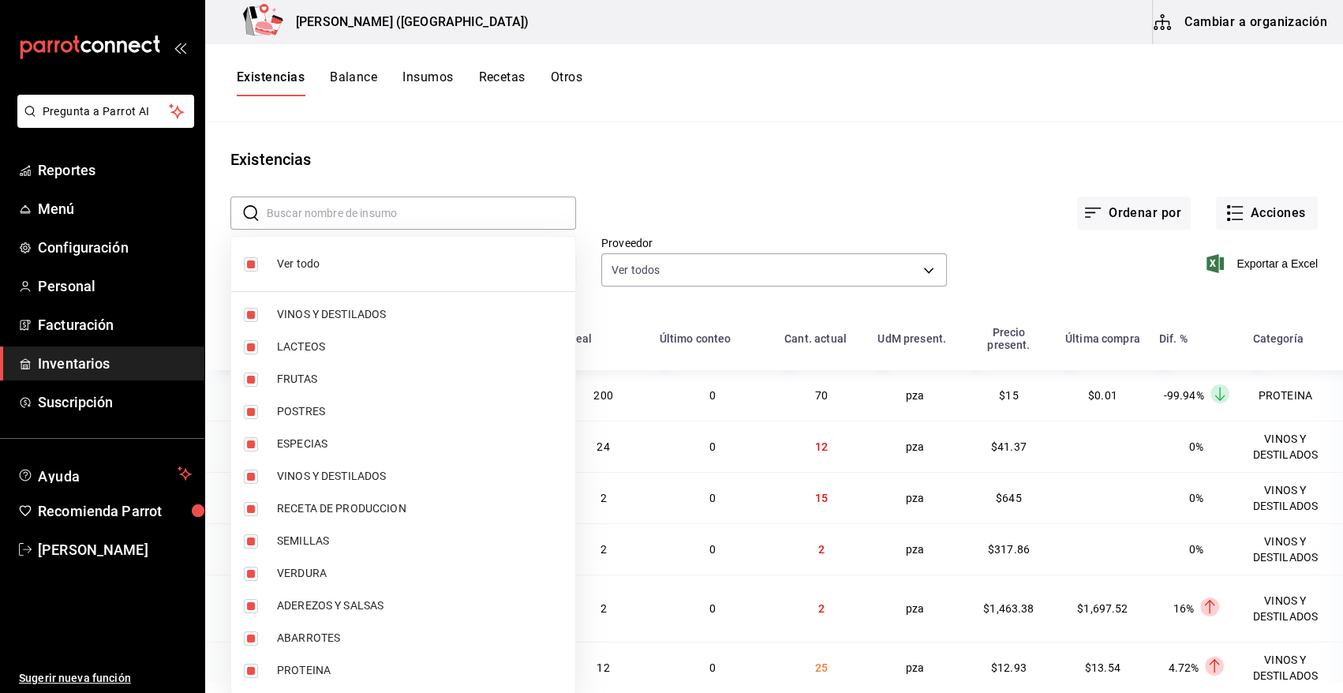
checkbox input "false"
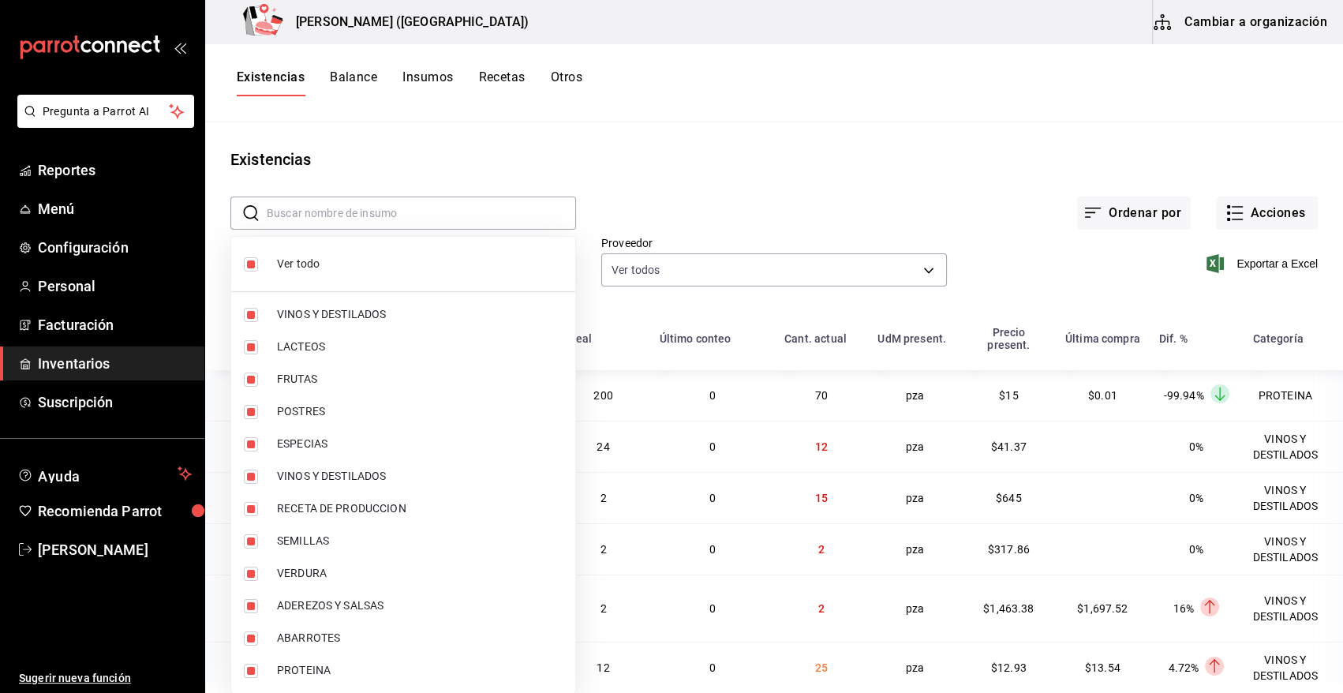
checkbox input "false"
click at [252, 672] on input "checkbox" at bounding box center [251, 670] width 14 height 14
checkbox input "true"
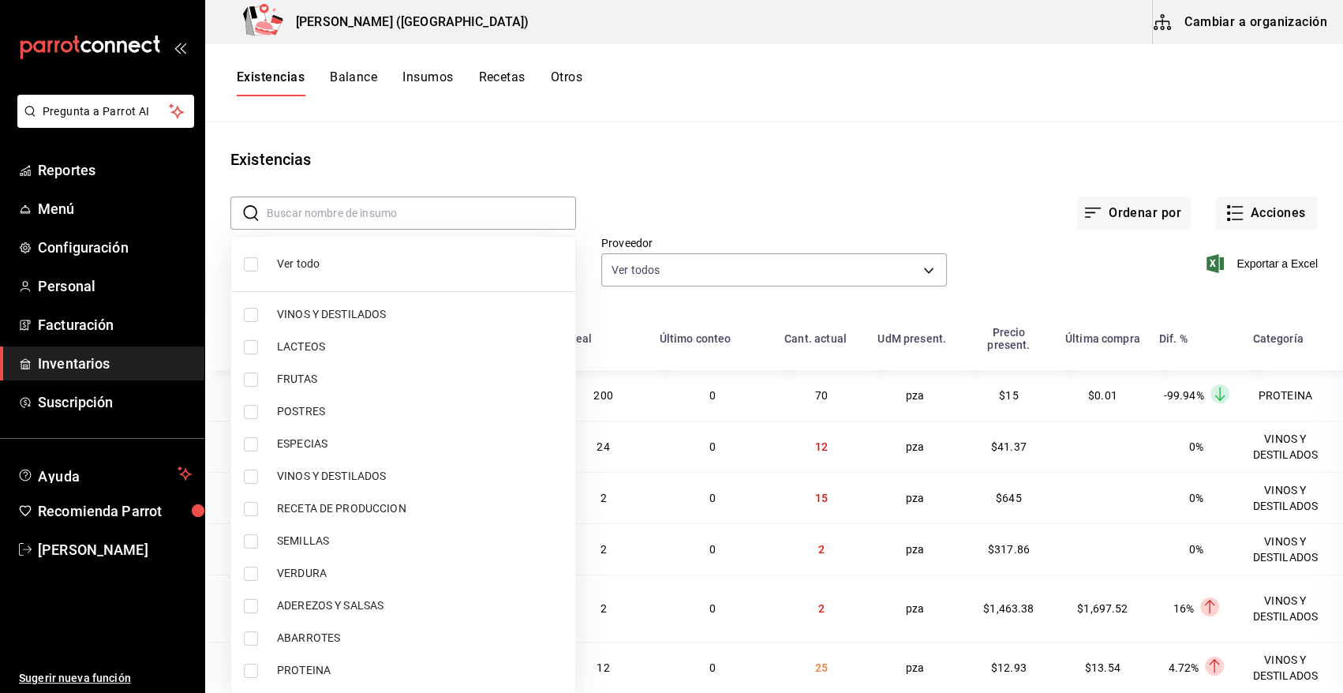
type input "3e90cef9-1dc9-474d-8316-d124f624c148"
click at [757, 155] on div at bounding box center [671, 346] width 1343 height 693
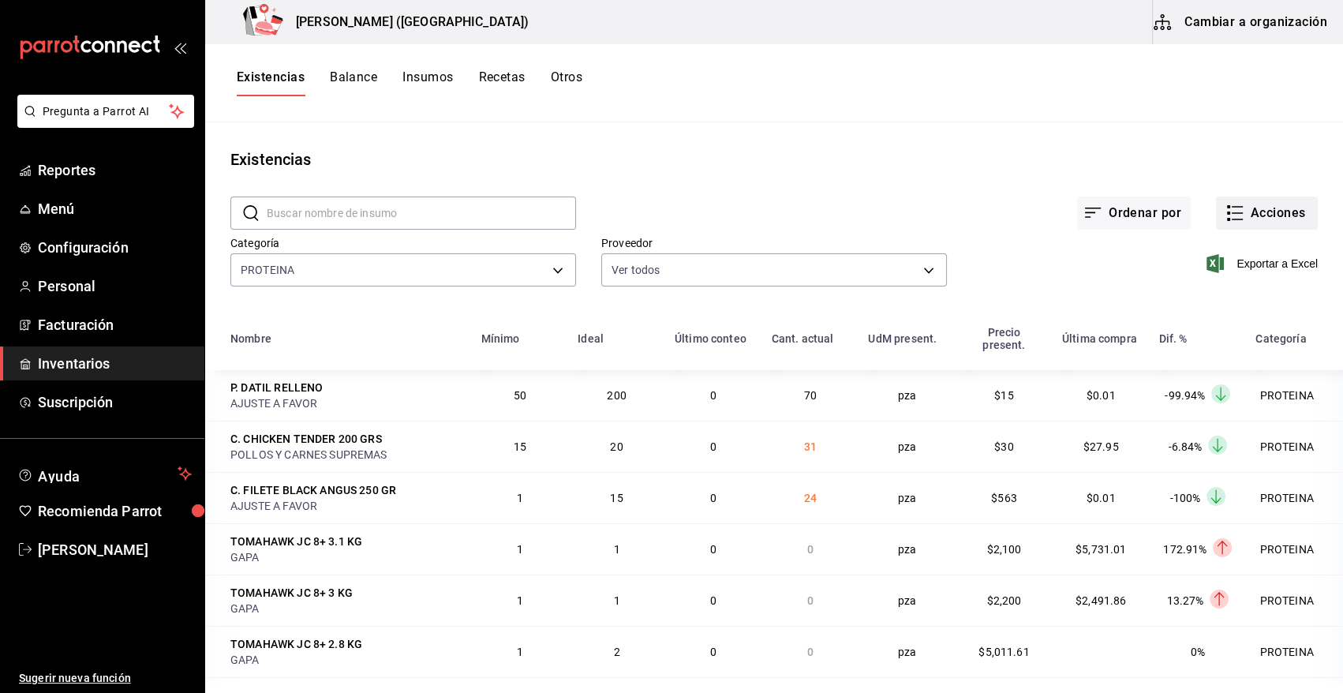
click at [1254, 219] on button "Acciones" at bounding box center [1267, 212] width 102 height 33
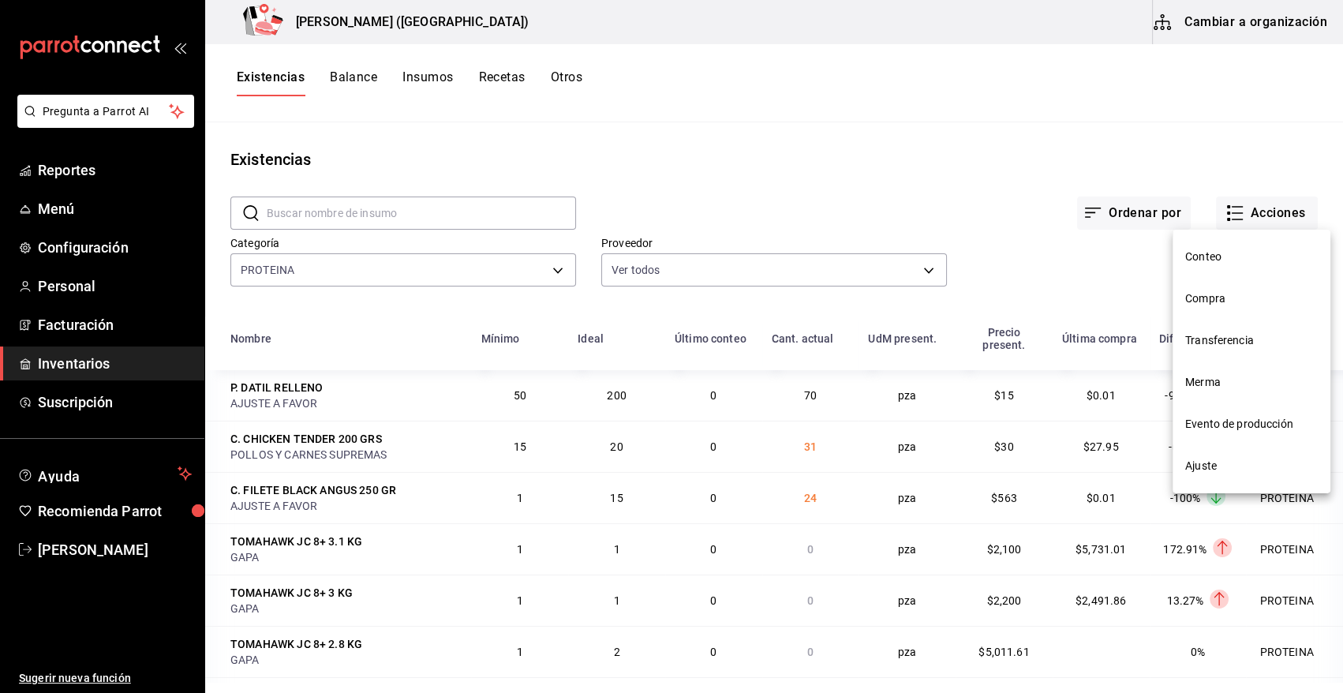
click at [1119, 267] on div at bounding box center [671, 346] width 1343 height 693
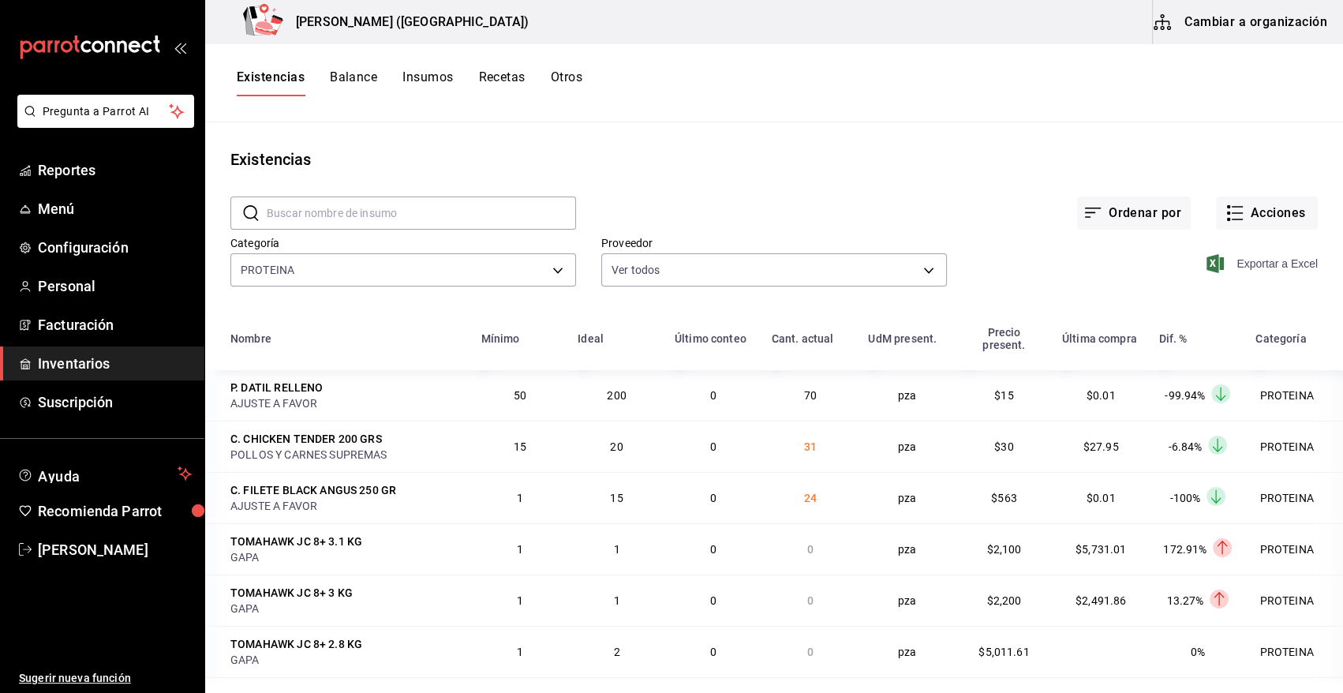
click at [1206, 264] on icon "button" at bounding box center [1214, 263] width 17 height 19
